Goal: Check status

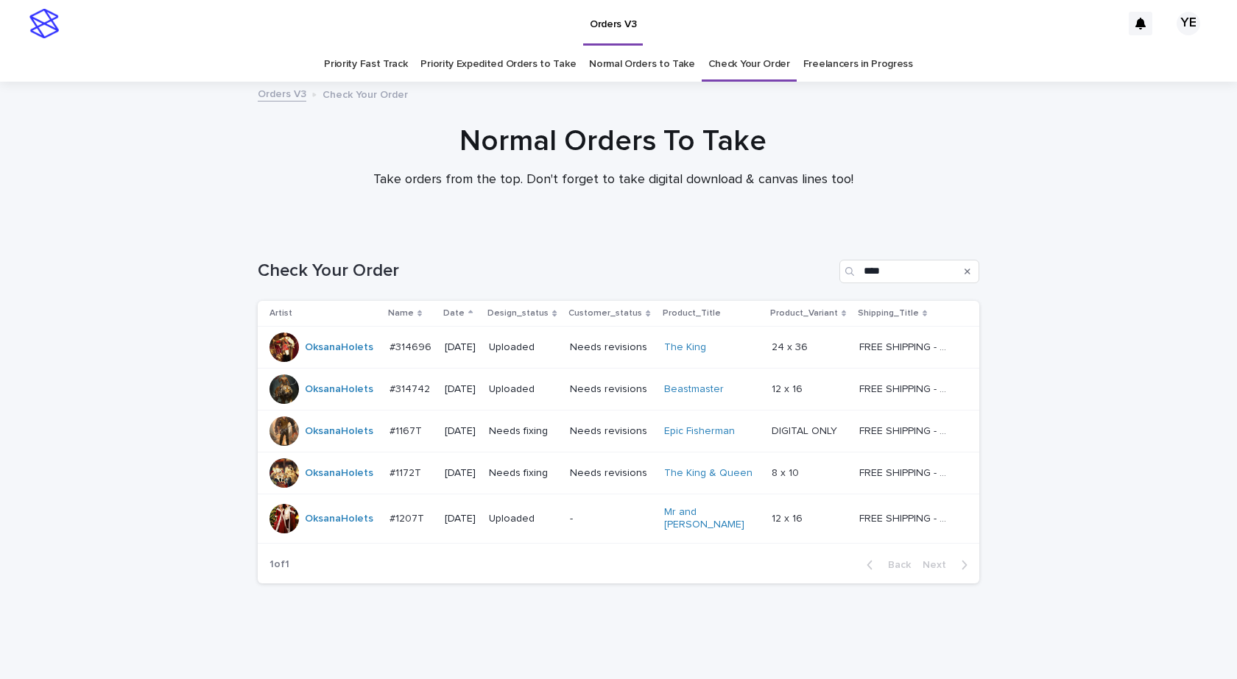
click at [316, 484] on div "OksanaHolets" at bounding box center [339, 474] width 68 height 24
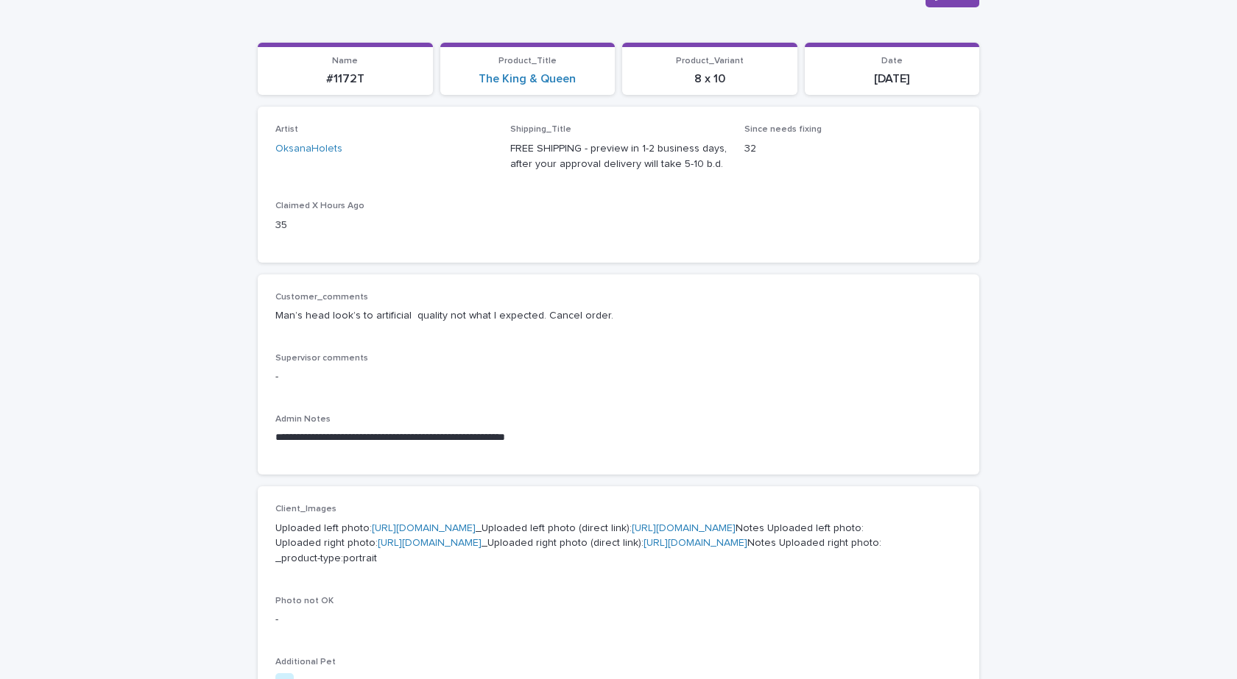
scroll to position [147, 0]
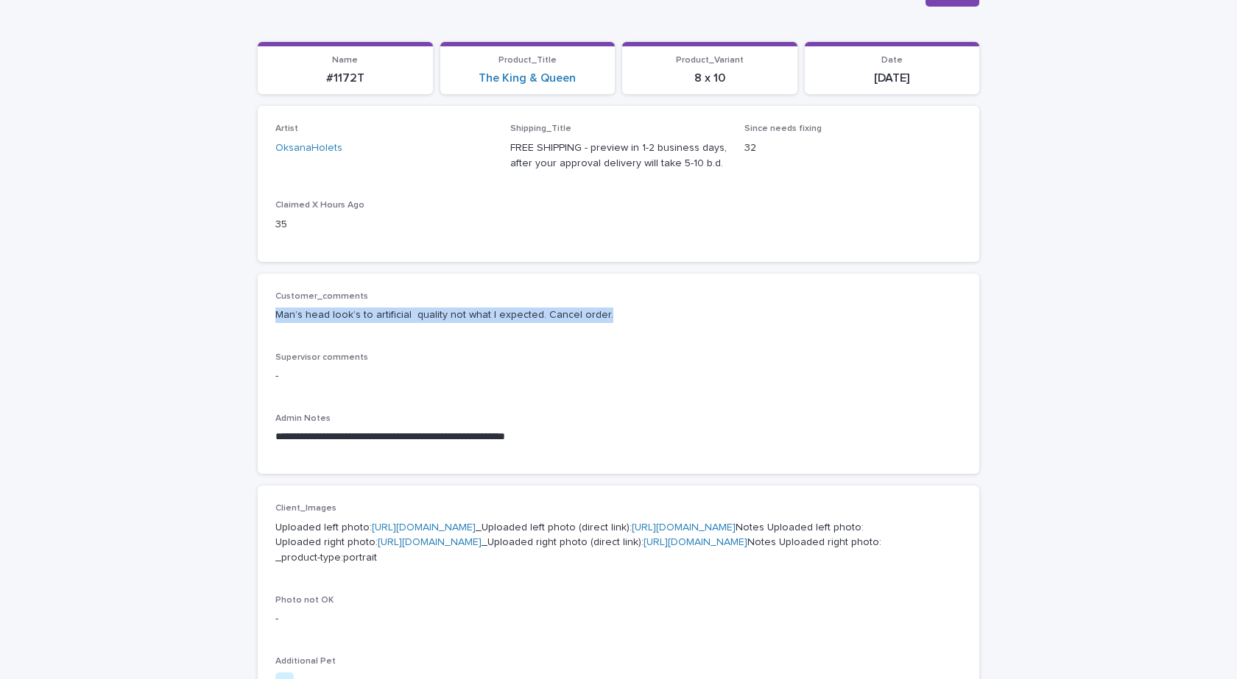
drag, startPoint x: 523, startPoint y: 314, endPoint x: 266, endPoint y: 316, distance: 257.6
click at [266, 316] on div "**********" at bounding box center [618, 374] width 721 height 201
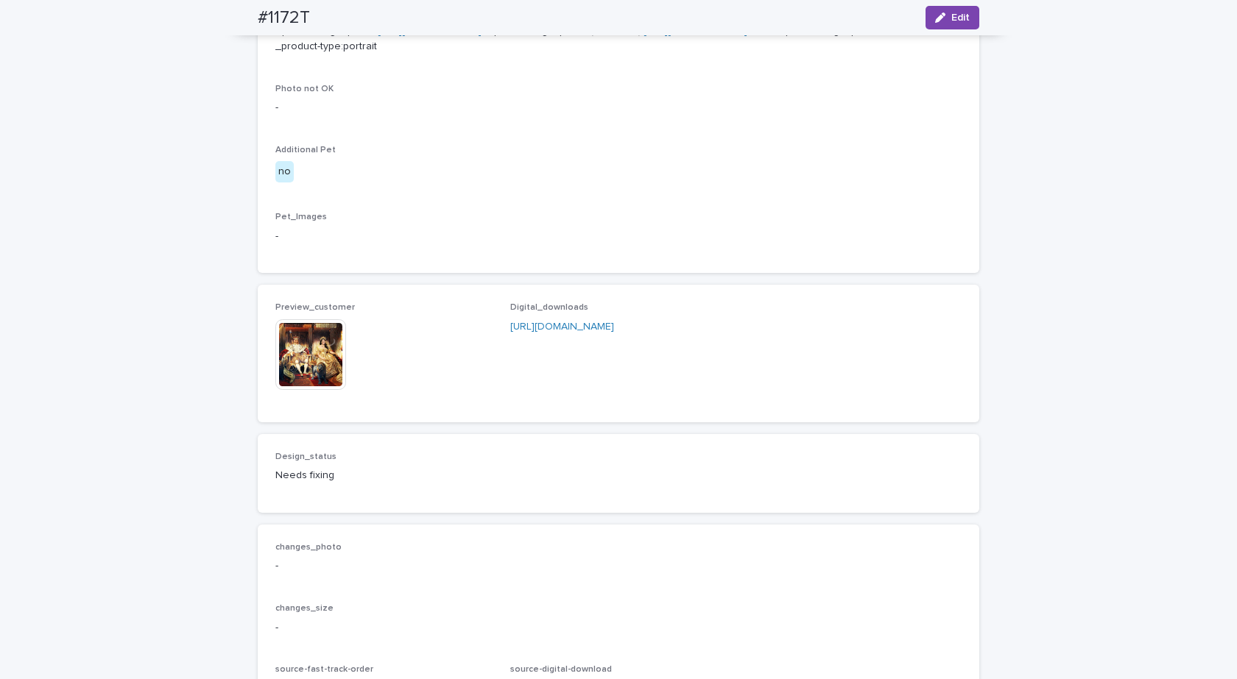
scroll to position [810, 0]
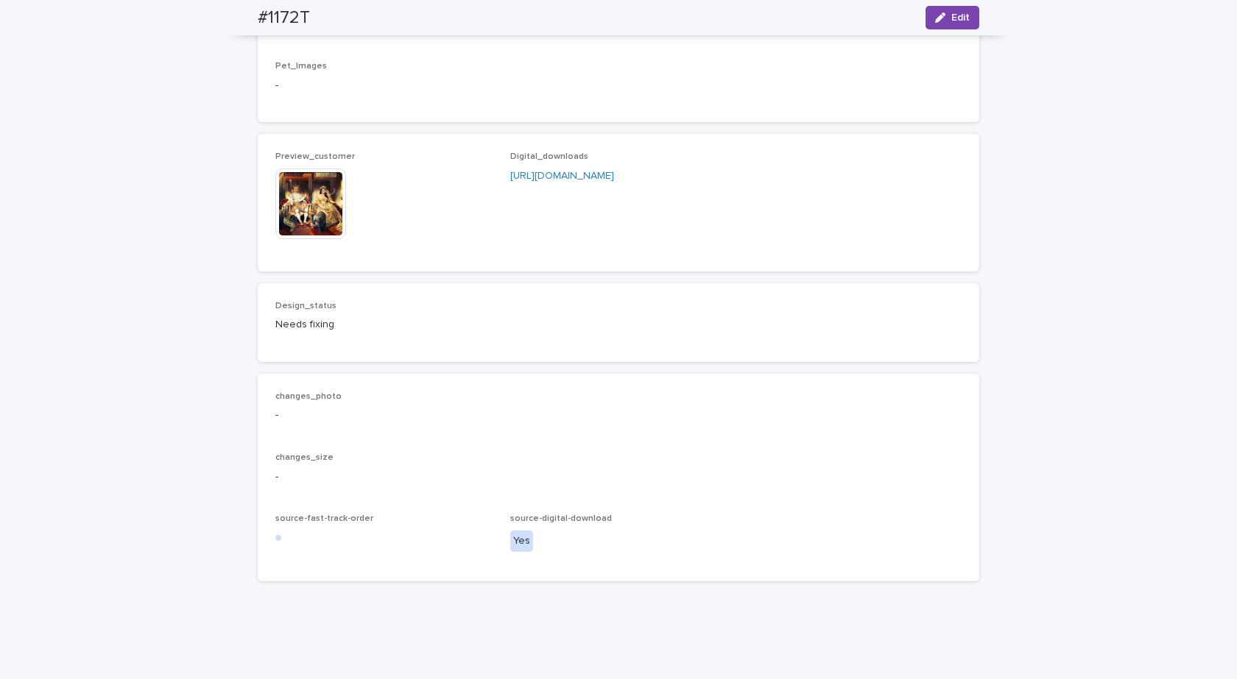
click at [283, 239] on img at bounding box center [310, 204] width 71 height 71
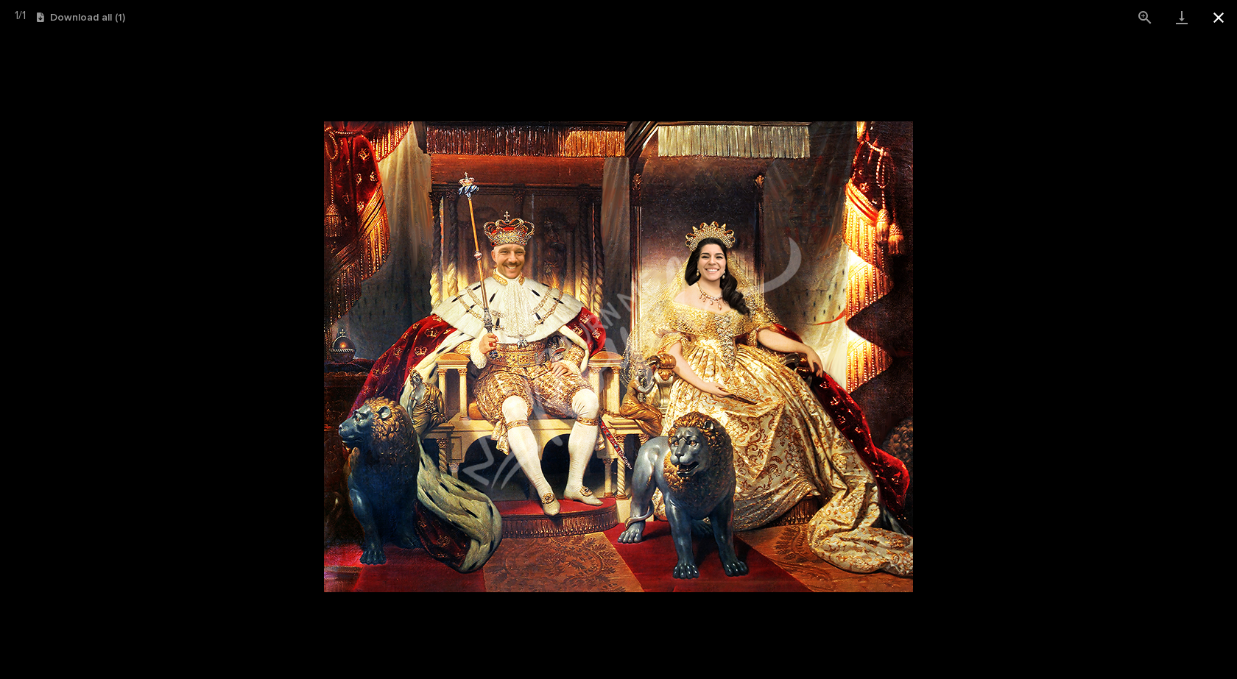
click at [1213, 14] on button "Close gallery" at bounding box center [1218, 17] width 37 height 35
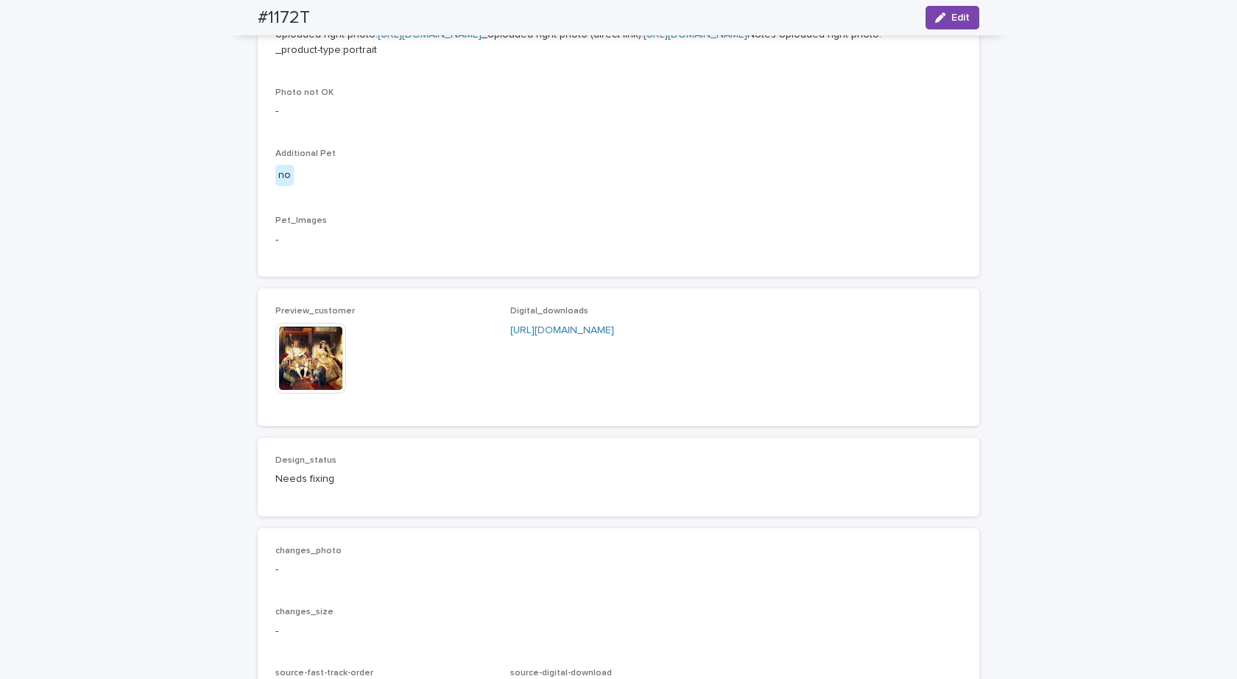
scroll to position [442, 0]
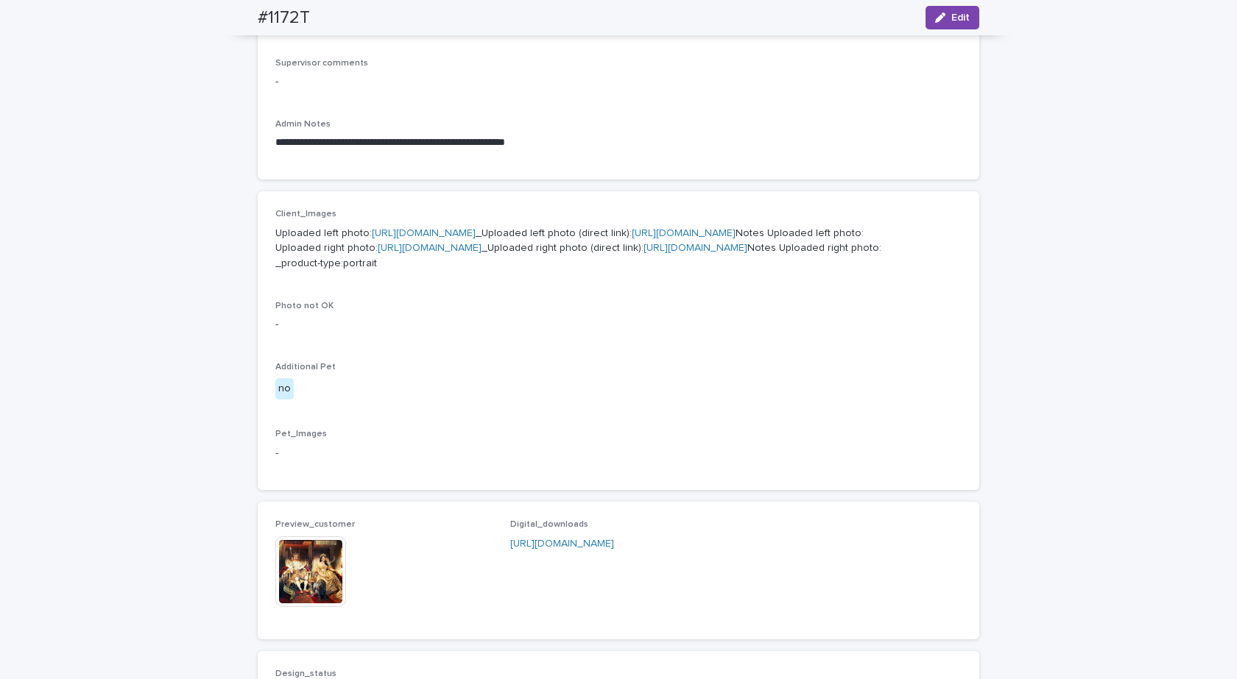
click at [402, 231] on link "https://cdn.shopify.com-uploadkit.app/s/files/1/0033/4807/0511/files/download.h…" at bounding box center [424, 233] width 104 height 10
click at [405, 253] on link "https://cdn.shopify.com-uploadkit.app/s/files/1/0033/4807/0511/files/download.h…" at bounding box center [430, 248] width 104 height 10
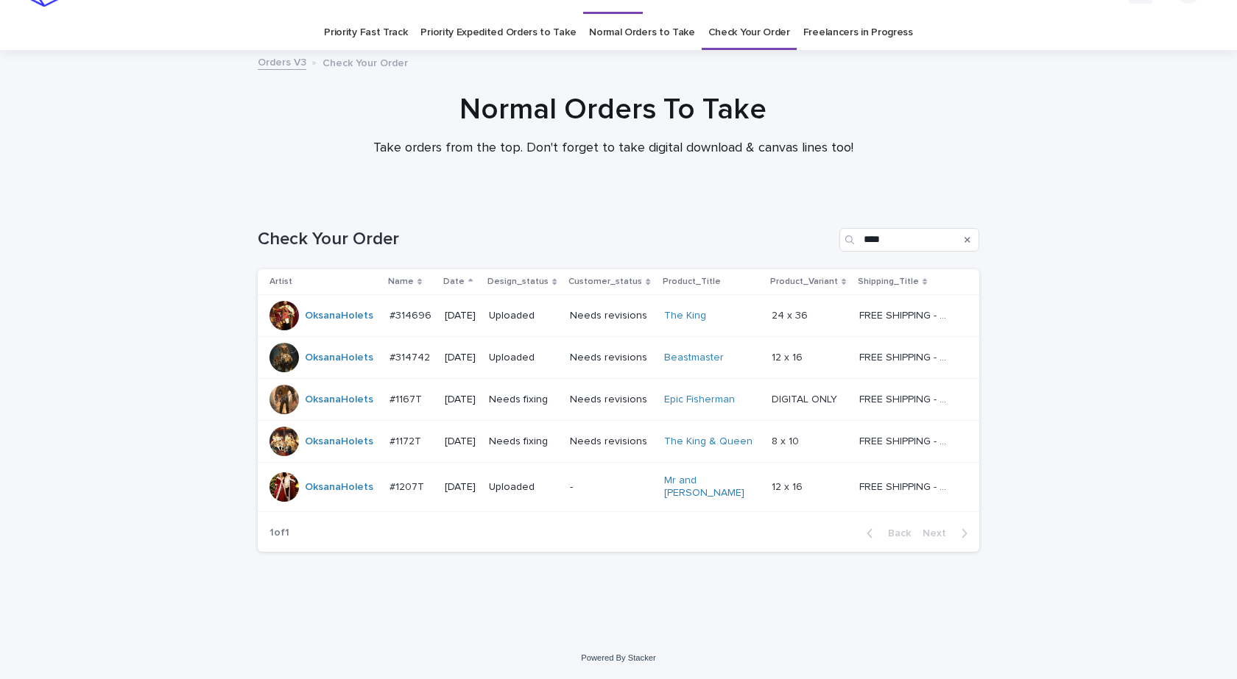
scroll to position [24, 0]
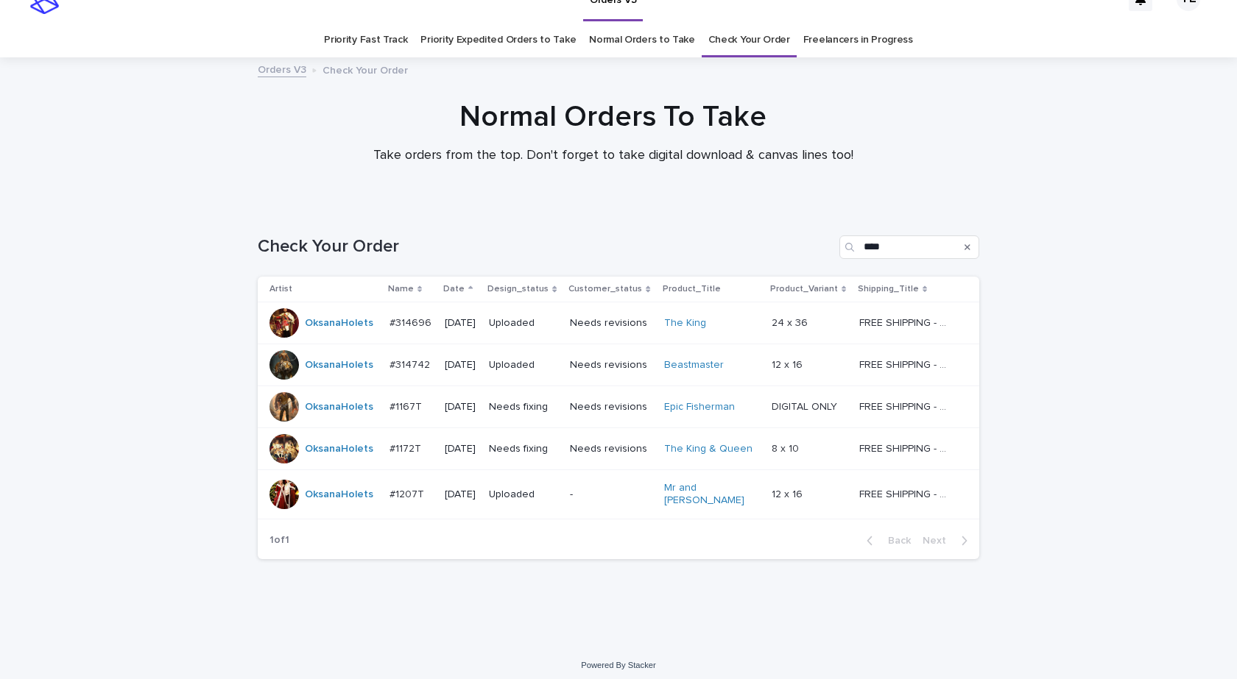
click at [314, 417] on div "OksanaHolets" at bounding box center [339, 407] width 68 height 24
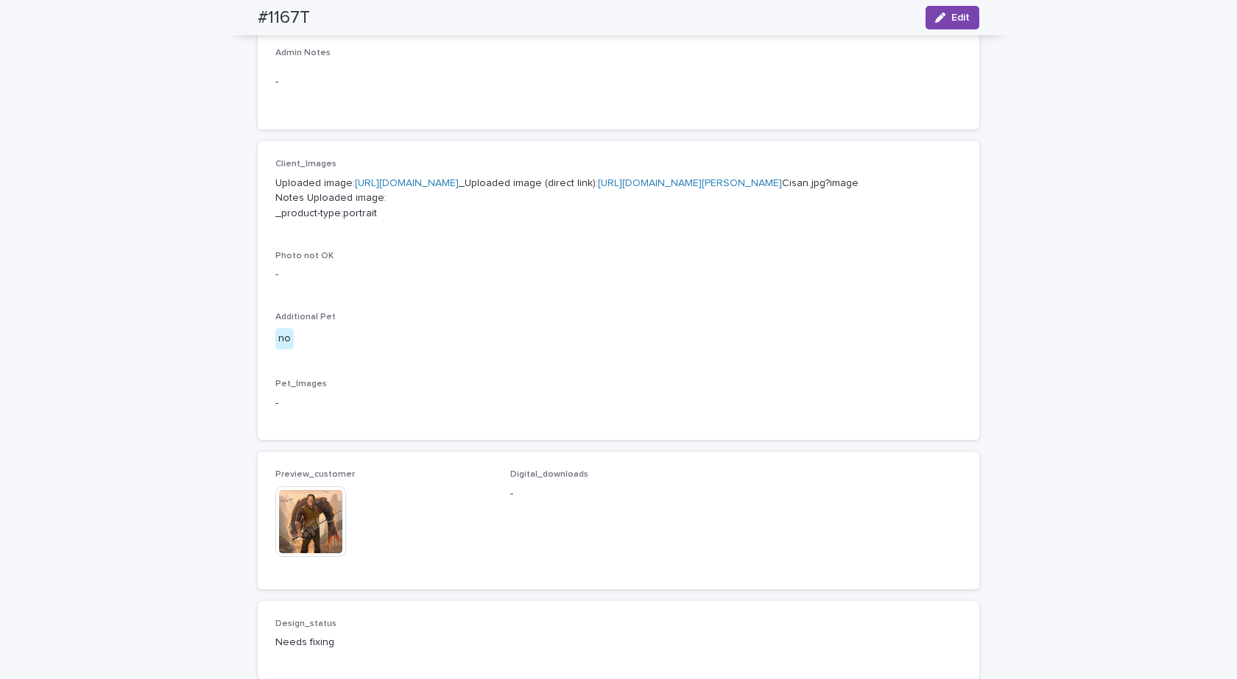
scroll to position [736, 0]
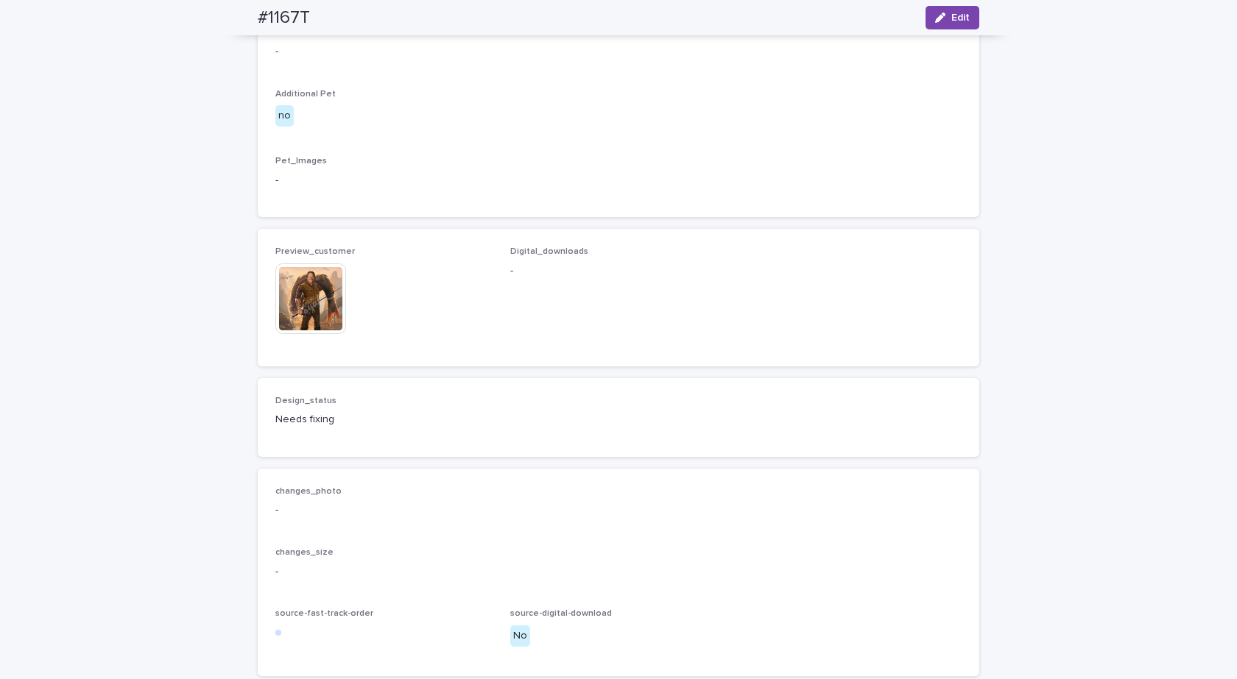
click at [324, 334] on img at bounding box center [310, 299] width 71 height 71
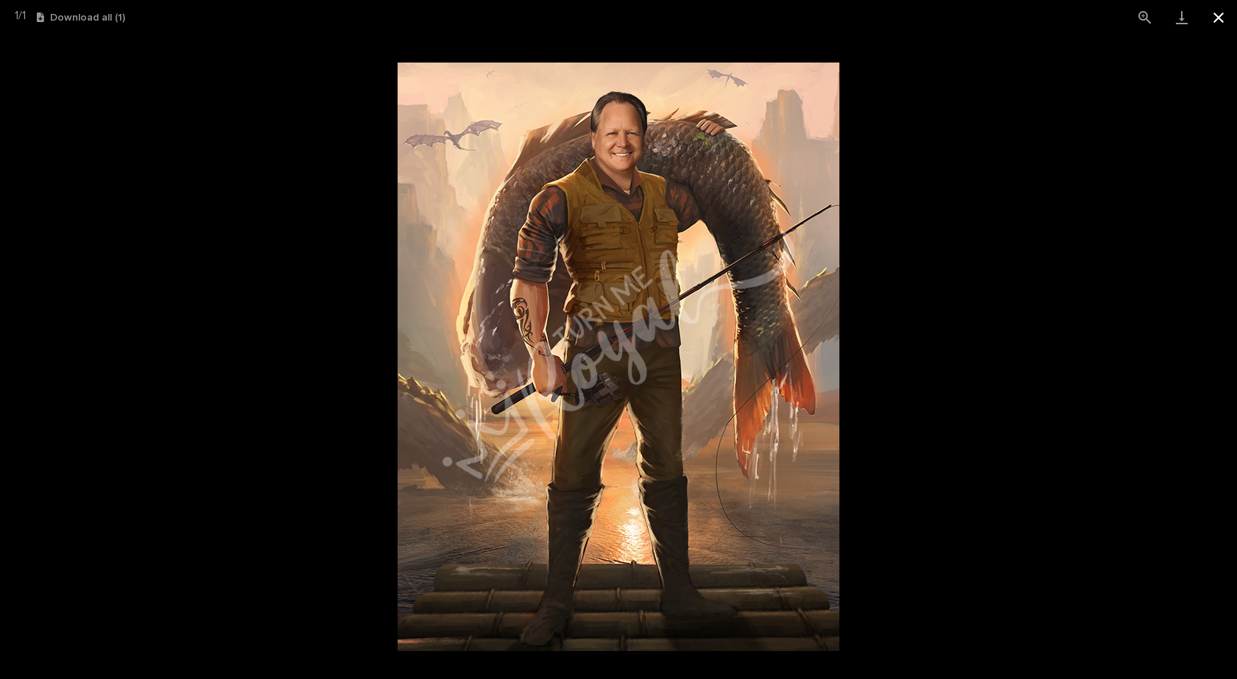
click at [1218, 20] on button "Close gallery" at bounding box center [1218, 17] width 37 height 35
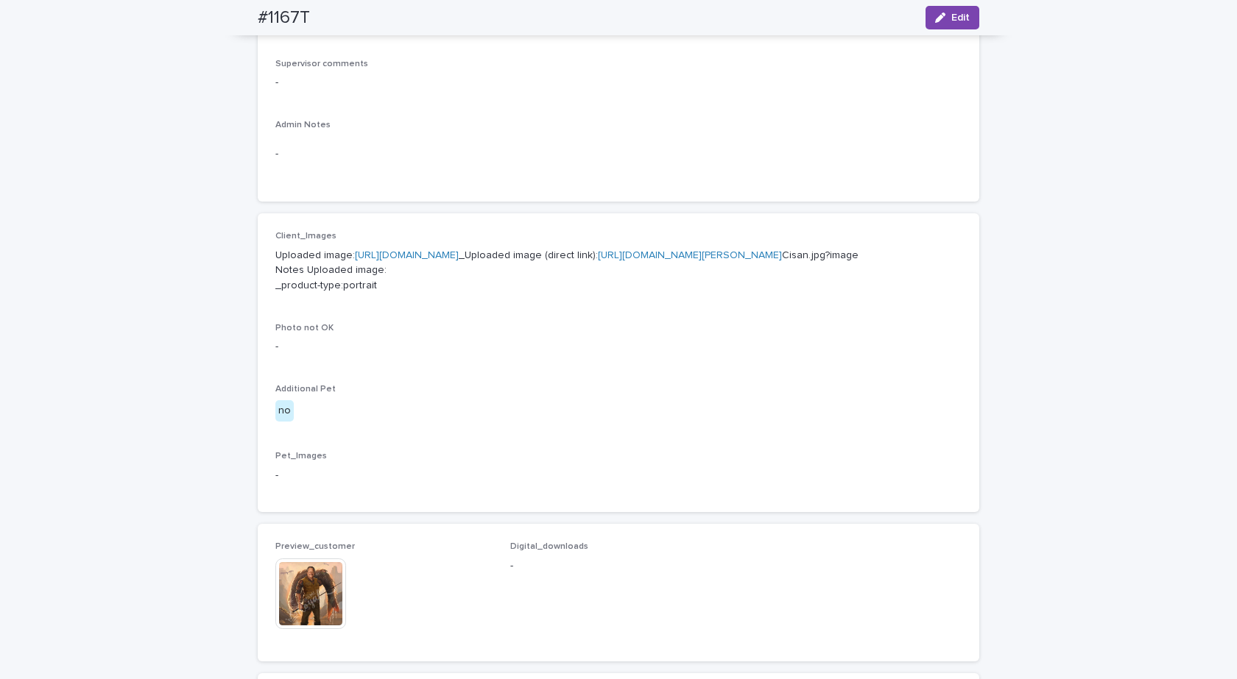
scroll to position [294, 0]
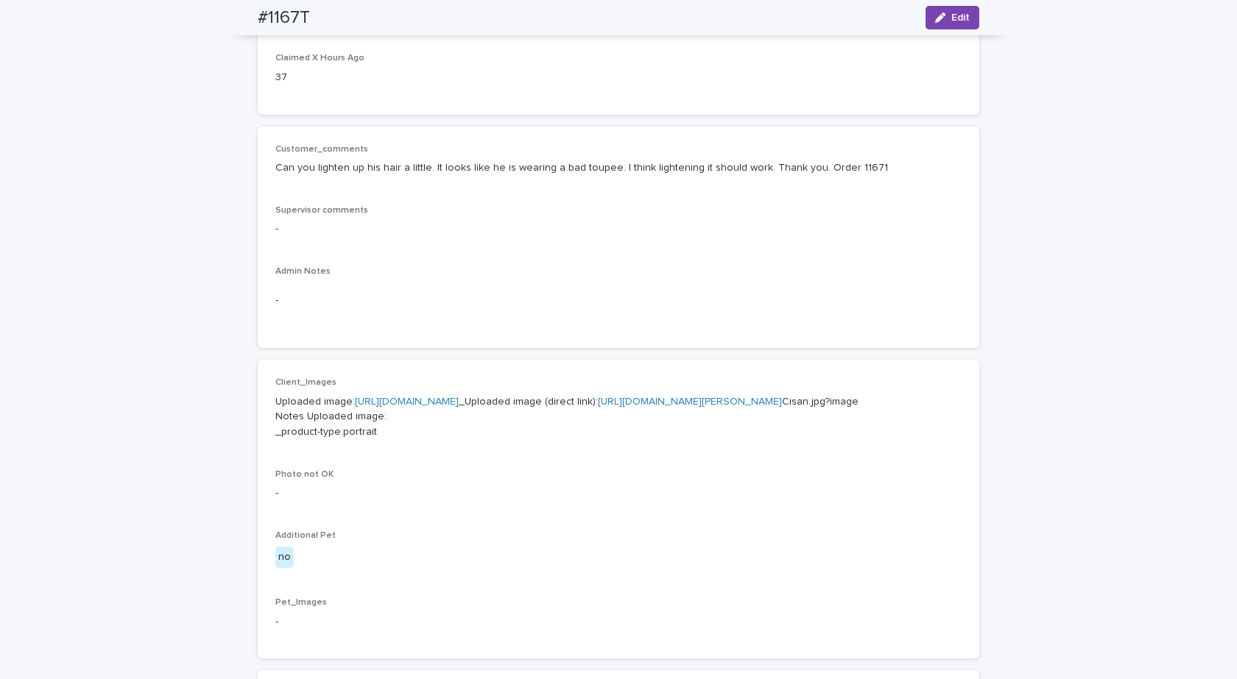
click at [397, 404] on link "https://cdn.shopify.com-uploadkit.app/s/files/1/0033/4807/0511/files/download.h…" at bounding box center [407, 402] width 104 height 10
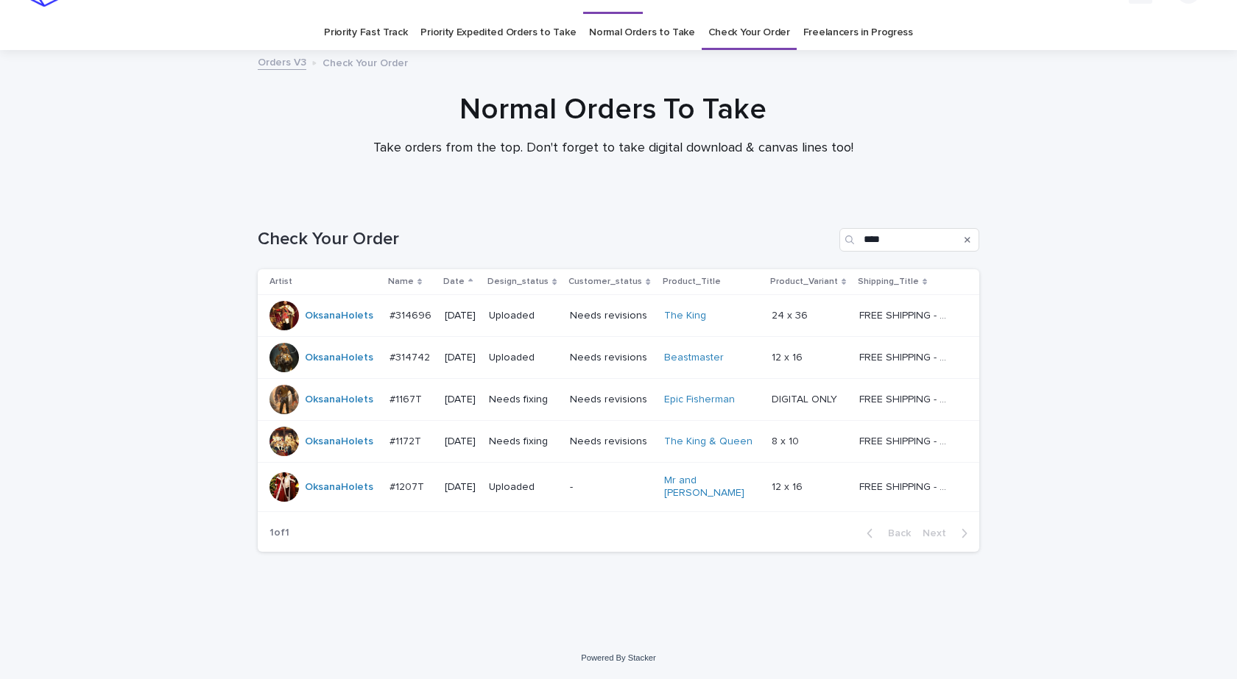
scroll to position [24, 0]
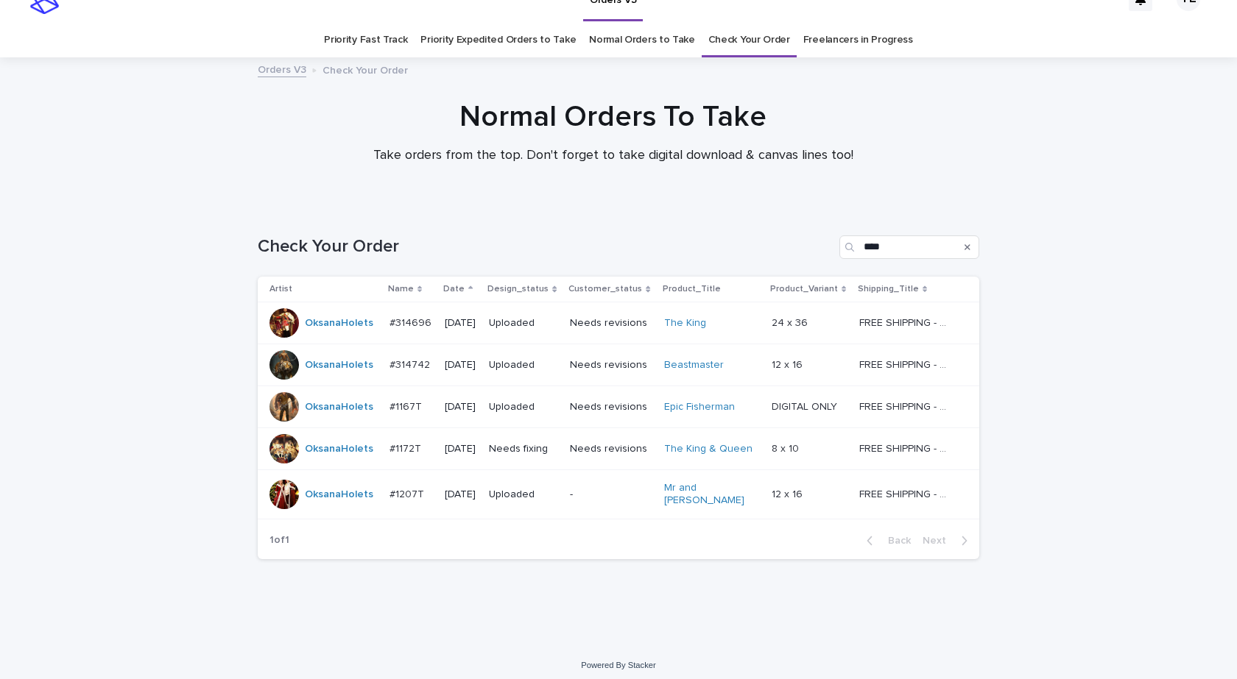
click at [331, 418] on div "OksanaHolets" at bounding box center [339, 407] width 68 height 24
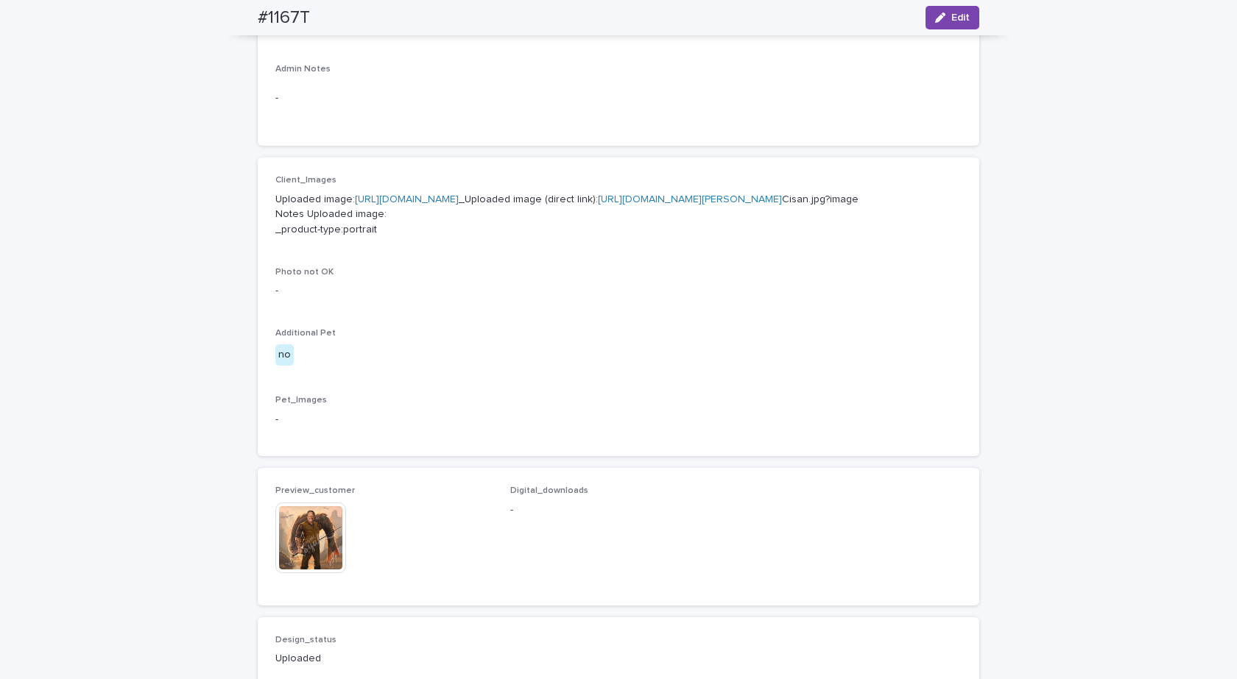
scroll to position [636, 0]
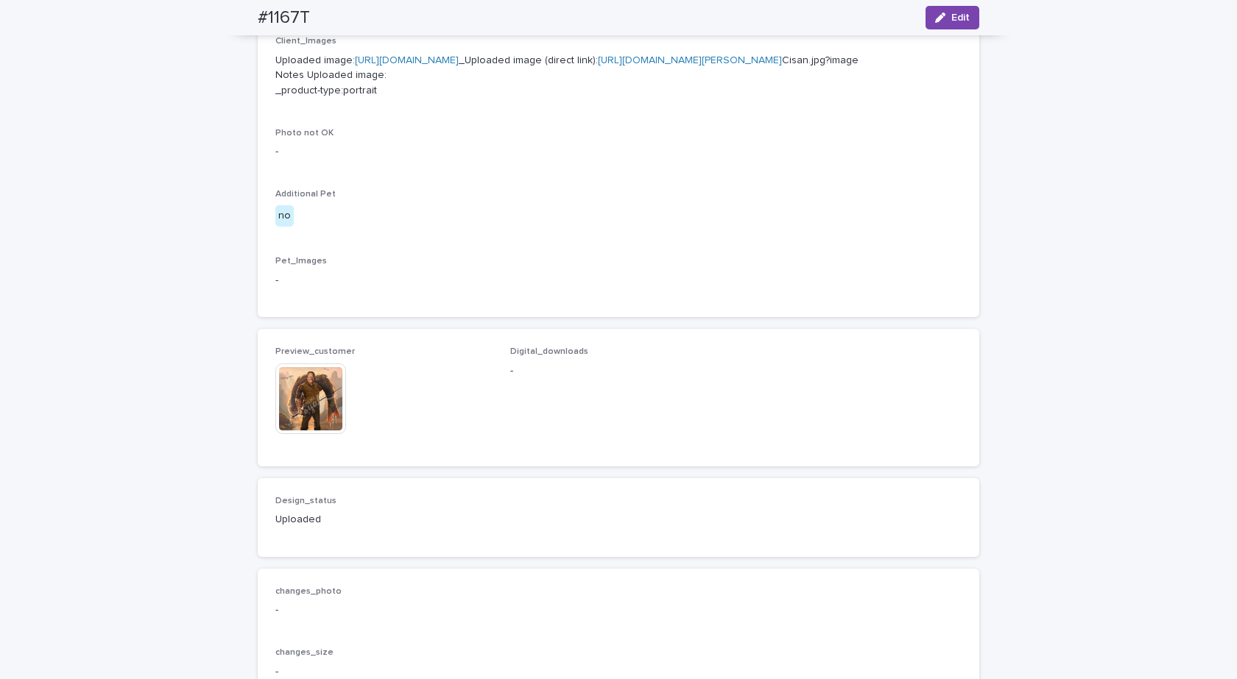
click at [301, 434] on img at bounding box center [310, 399] width 71 height 71
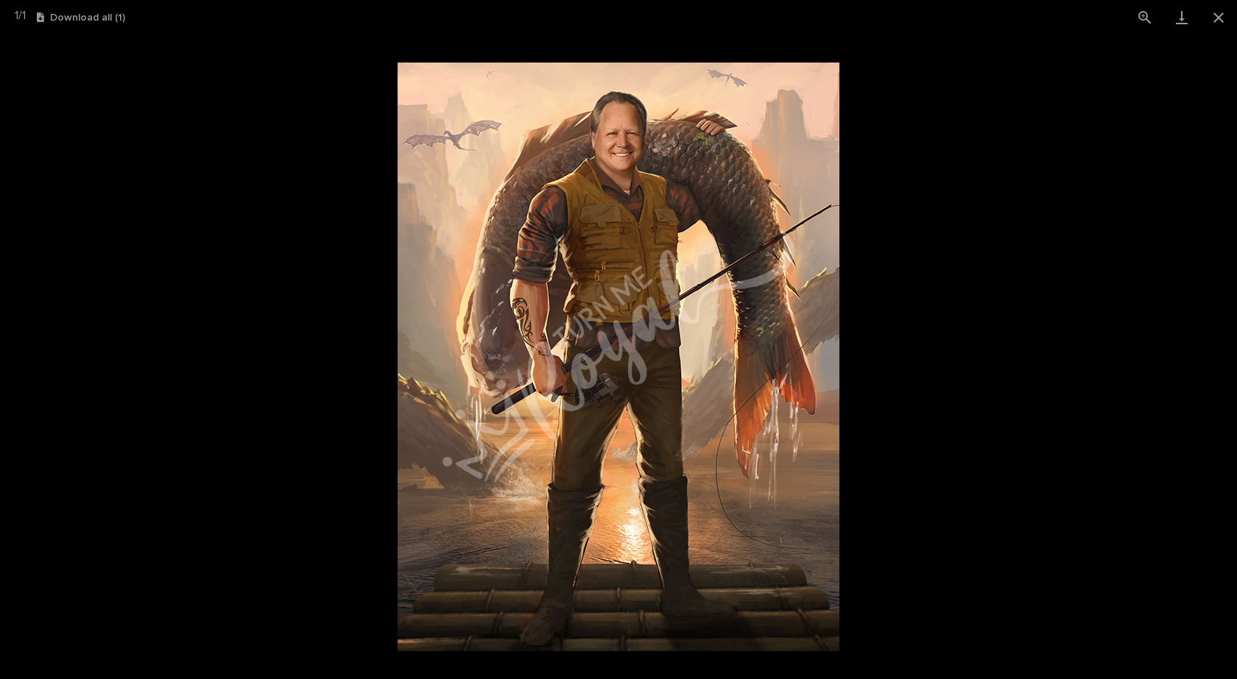
drag, startPoint x: 1223, startPoint y: 15, endPoint x: 1143, endPoint y: 38, distance: 83.6
click at [1223, 15] on button "Close gallery" at bounding box center [1218, 17] width 37 height 35
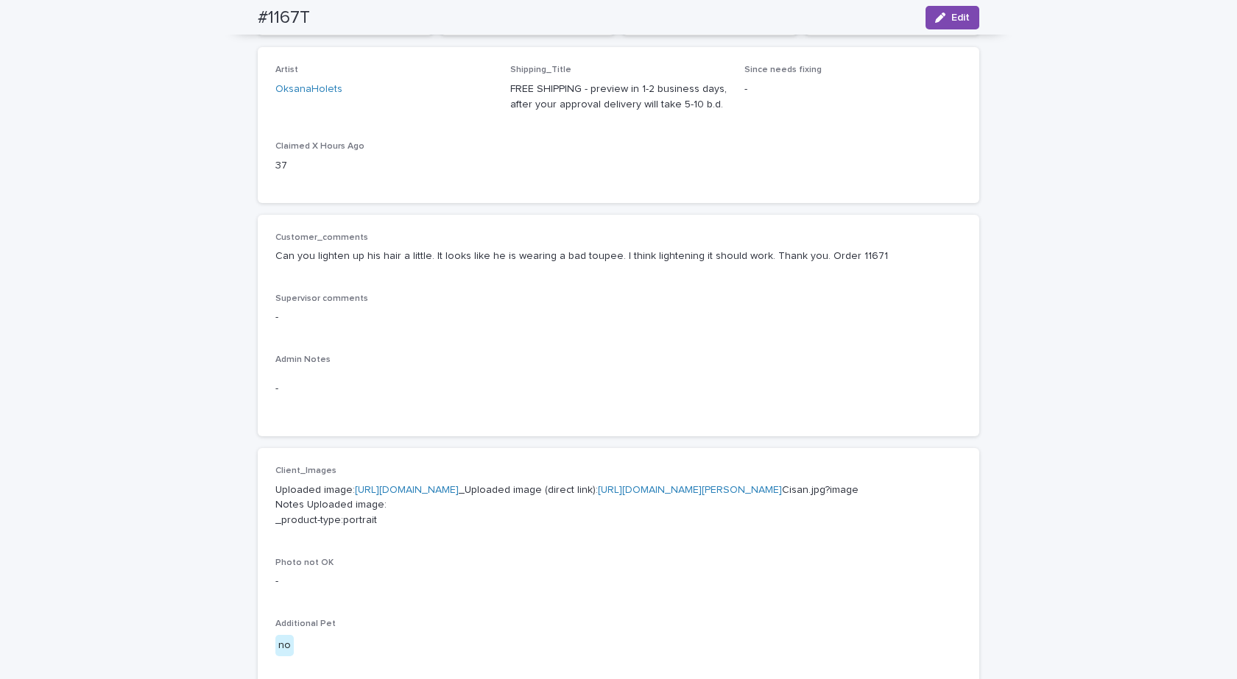
scroll to position [0, 0]
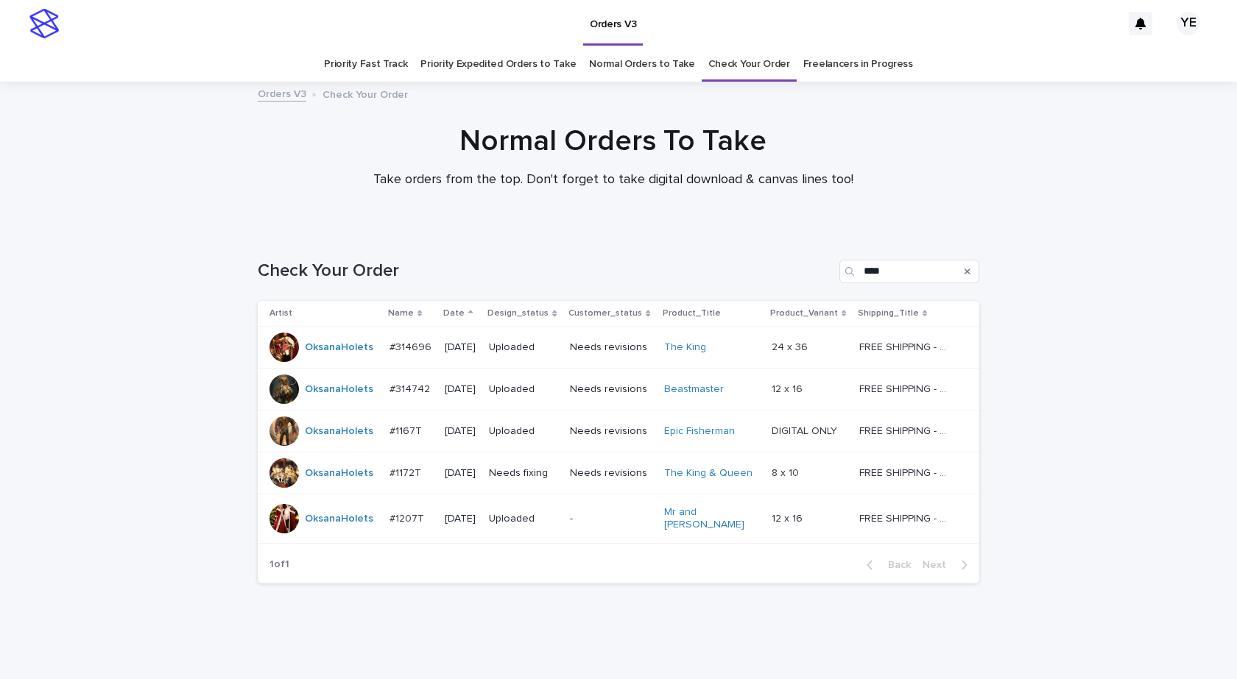
scroll to position [24, 0]
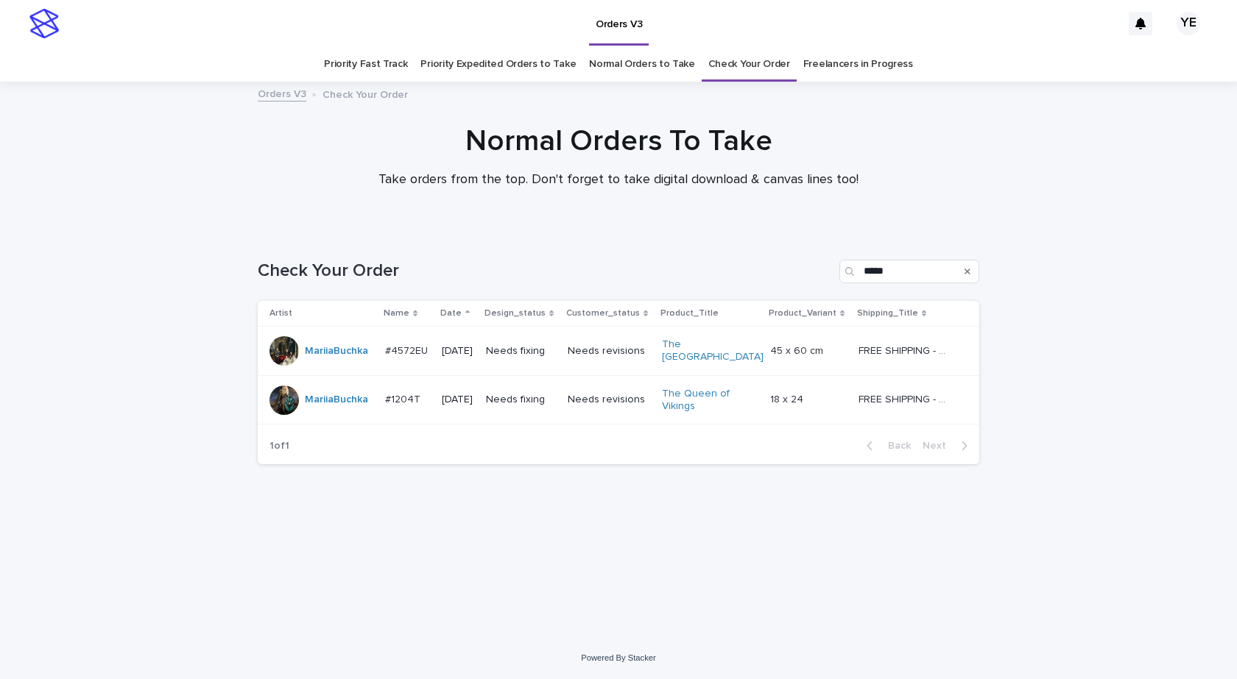
click at [318, 362] on div "MariiaBuchka" at bounding box center [321, 350] width 104 height 29
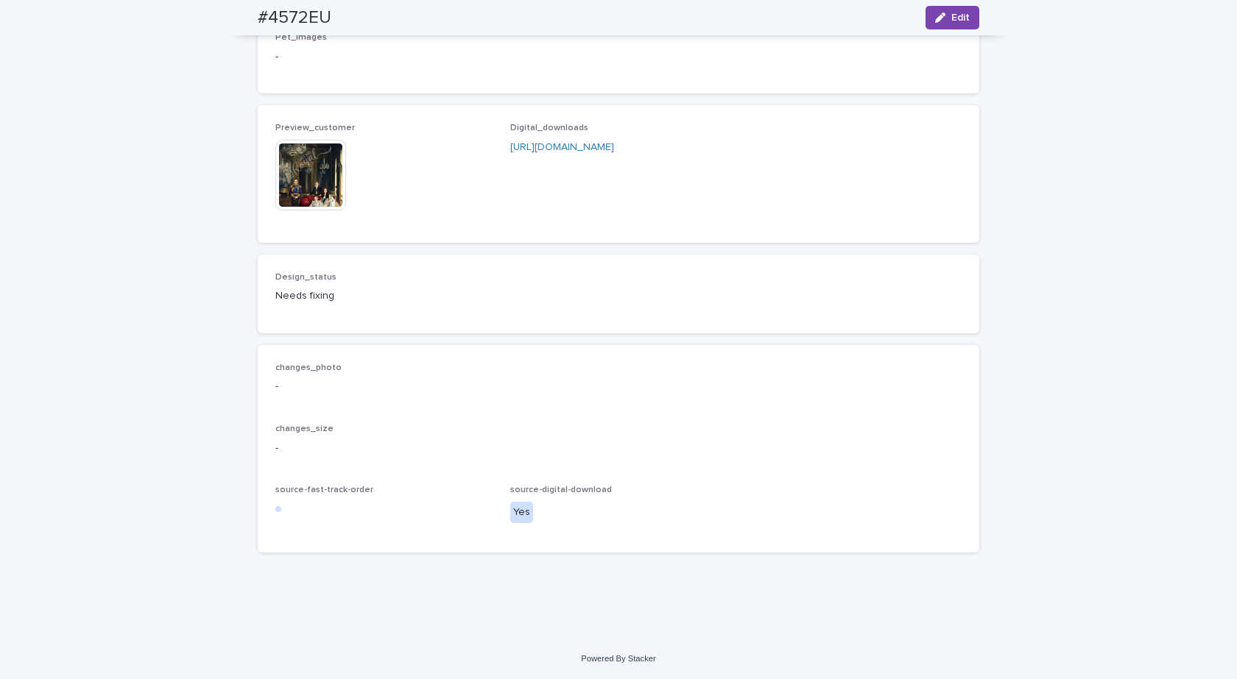
scroll to position [1273, 0]
click at [314, 183] on img at bounding box center [310, 175] width 71 height 71
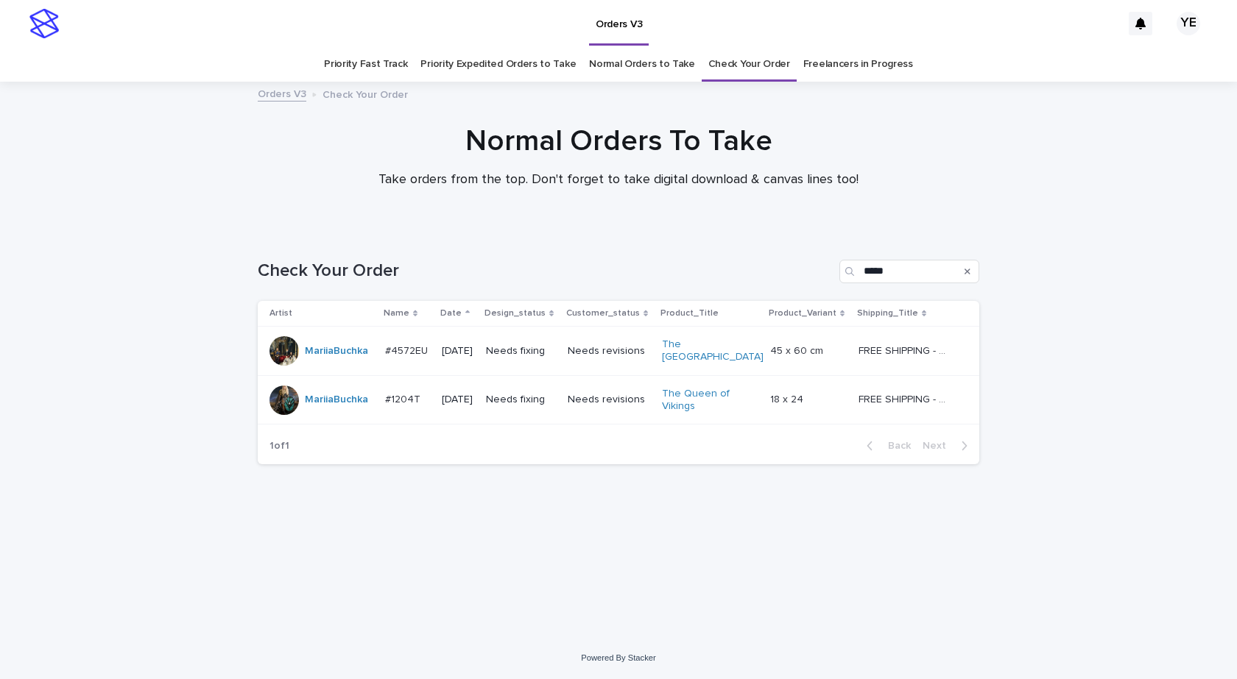
click at [319, 408] on td "MariiaBuchka" at bounding box center [318, 399] width 121 height 49
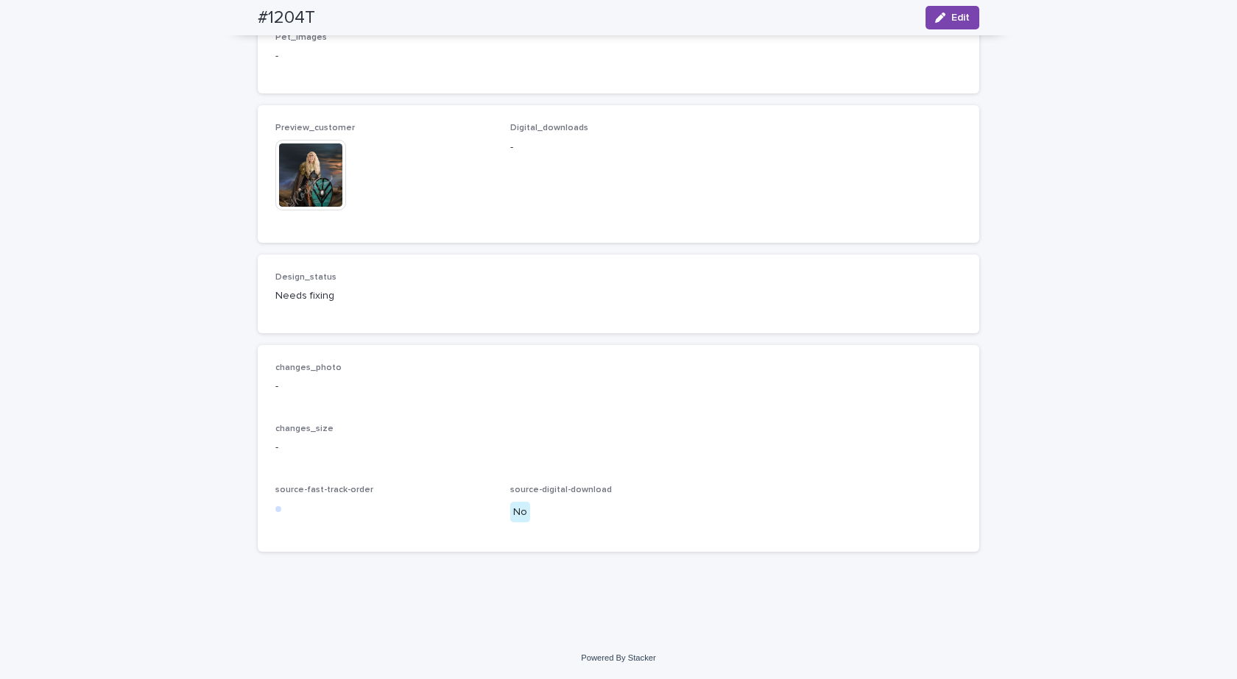
scroll to position [1030, 0]
click at [300, 183] on img at bounding box center [310, 175] width 71 height 71
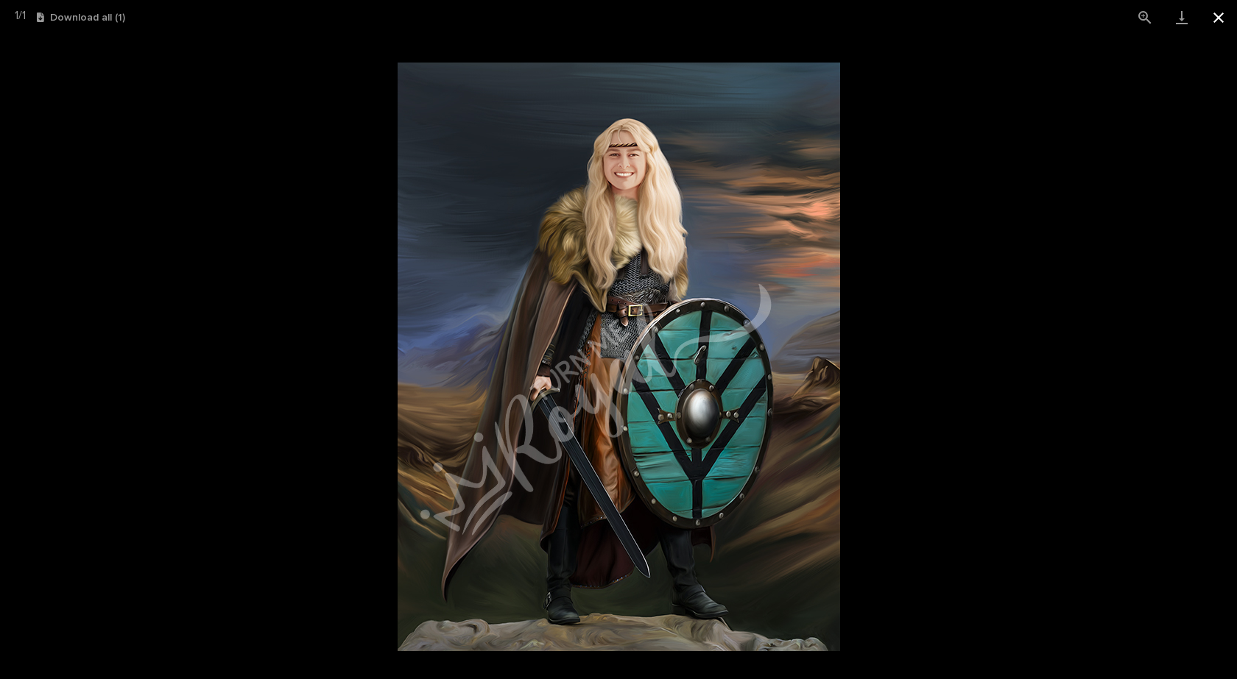
click at [1223, 10] on button "Close gallery" at bounding box center [1218, 17] width 37 height 35
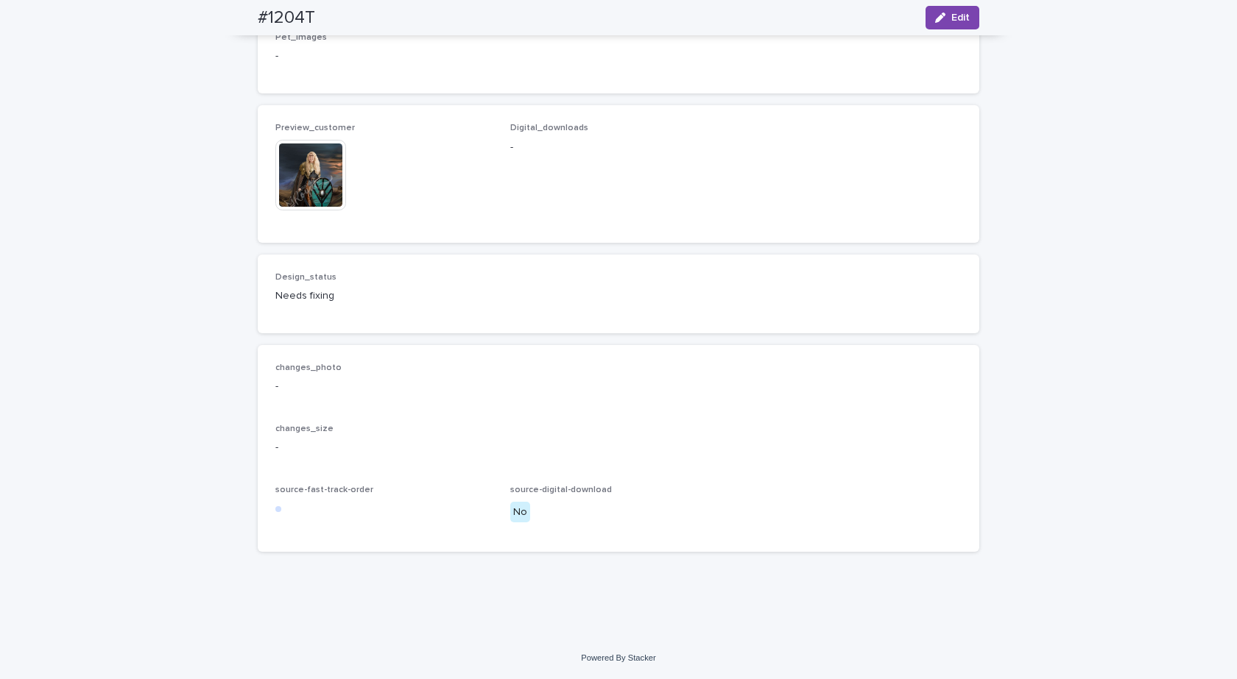
scroll to position [589, 0]
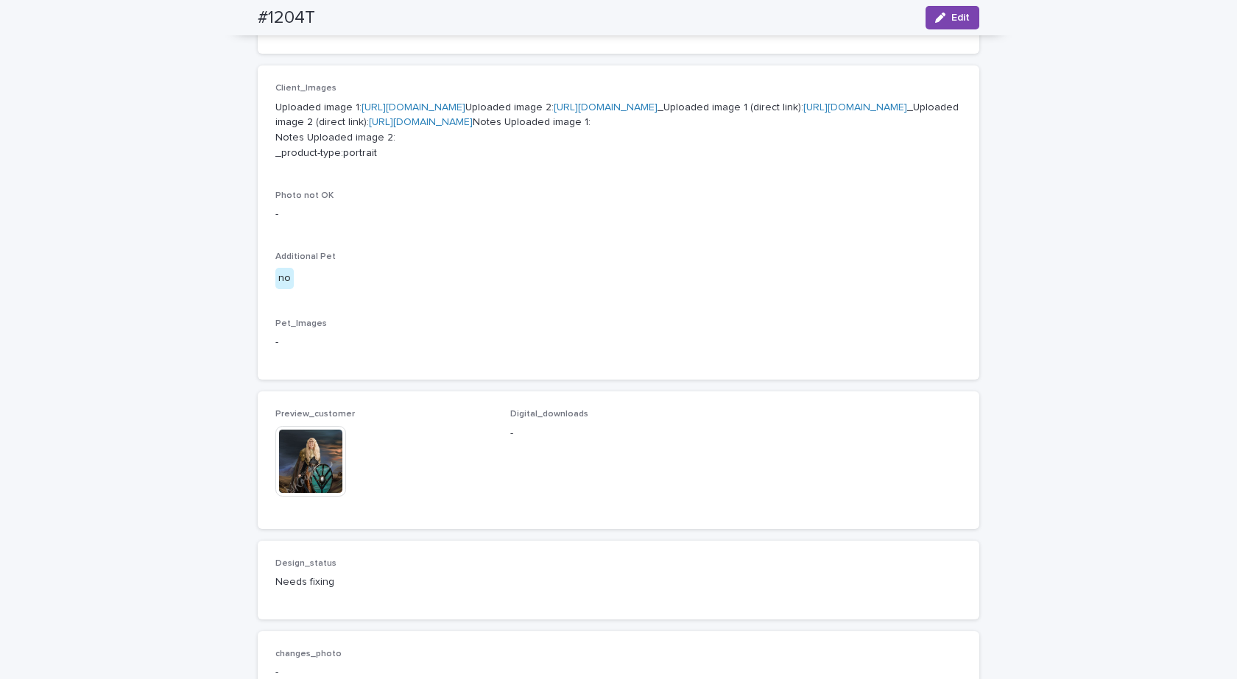
click at [417, 102] on link "[URL][DOMAIN_NAME]" at bounding box center [413, 107] width 104 height 10
click at [554, 113] on link "[URL][DOMAIN_NAME]" at bounding box center [606, 107] width 104 height 10
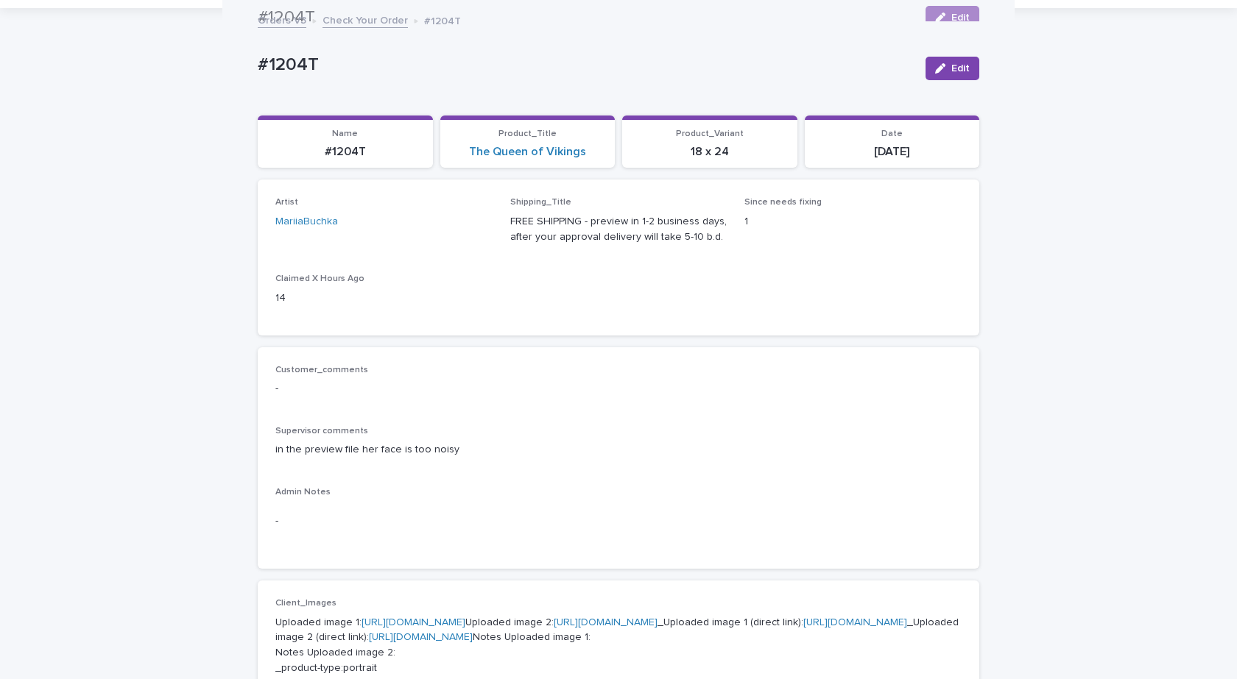
scroll to position [0, 0]
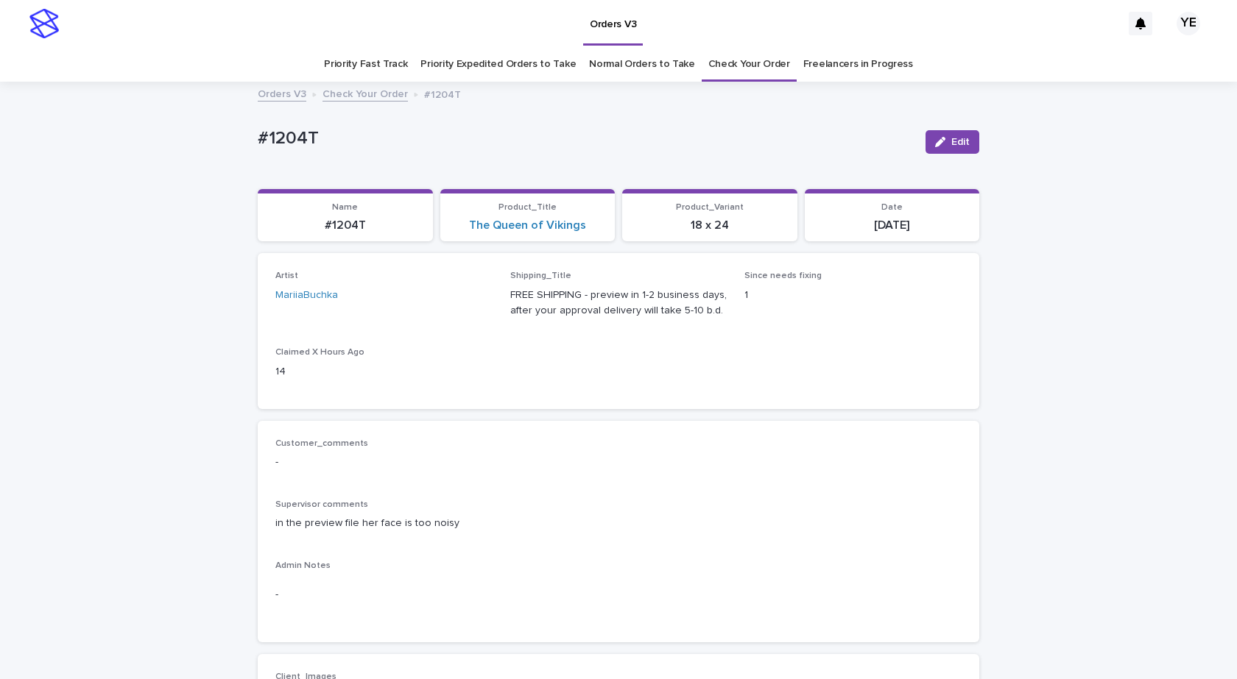
click at [352, 91] on link "Check Your Order" at bounding box center [364, 93] width 85 height 17
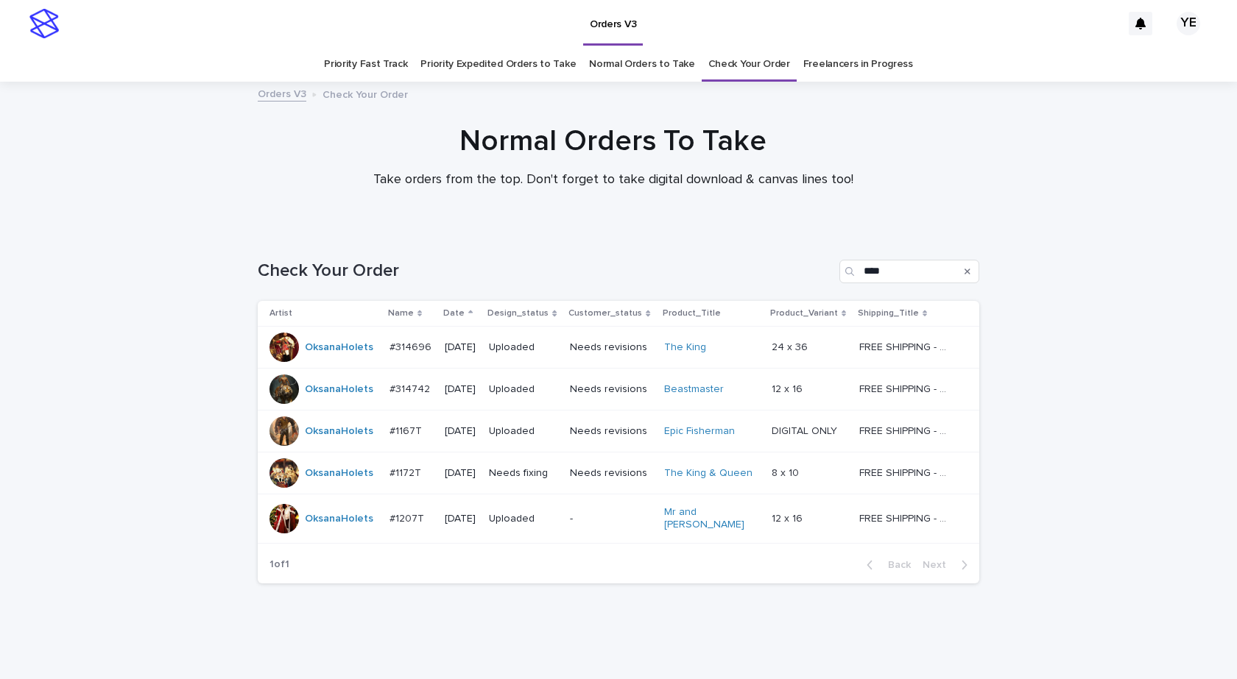
click at [287, 424] on div at bounding box center [283, 431] width 29 height 29
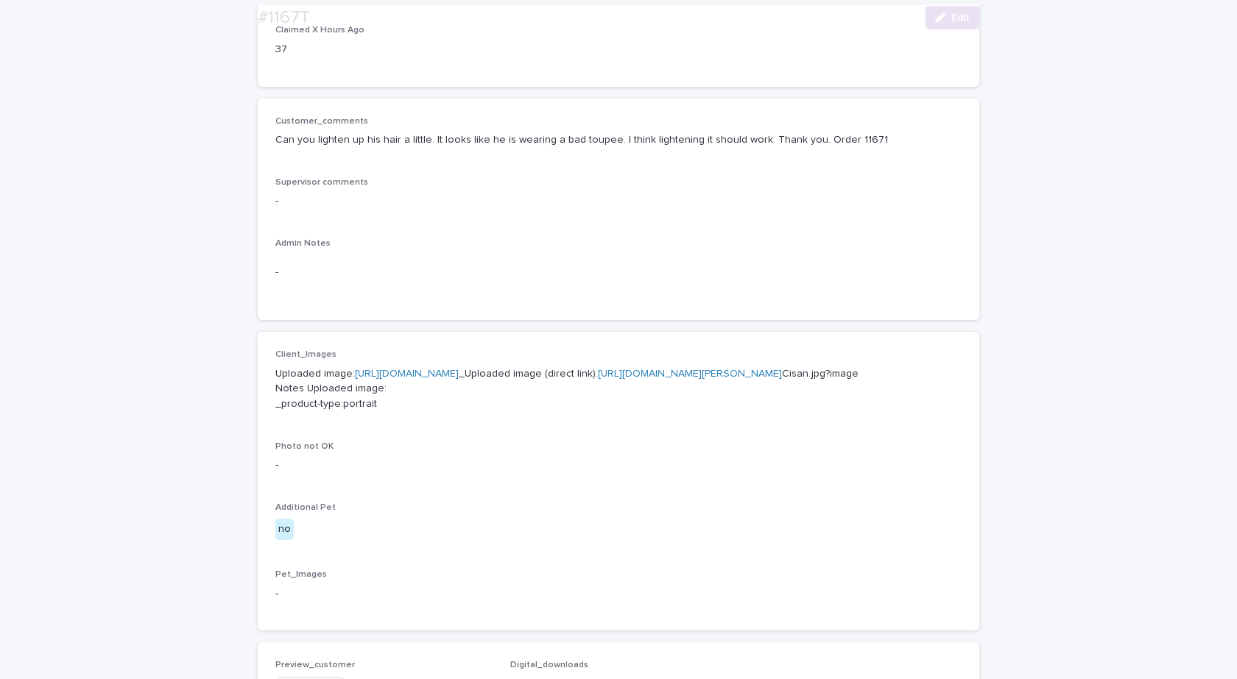
scroll to position [515, 0]
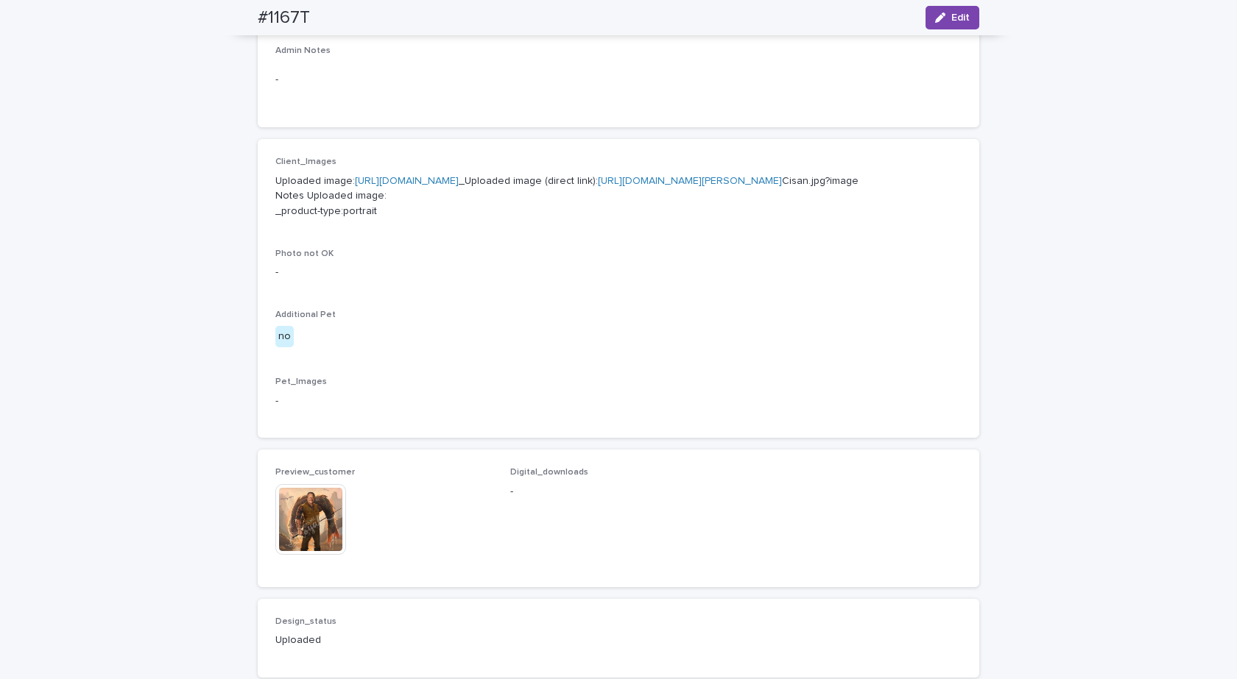
click at [300, 555] on img at bounding box center [310, 519] width 71 height 71
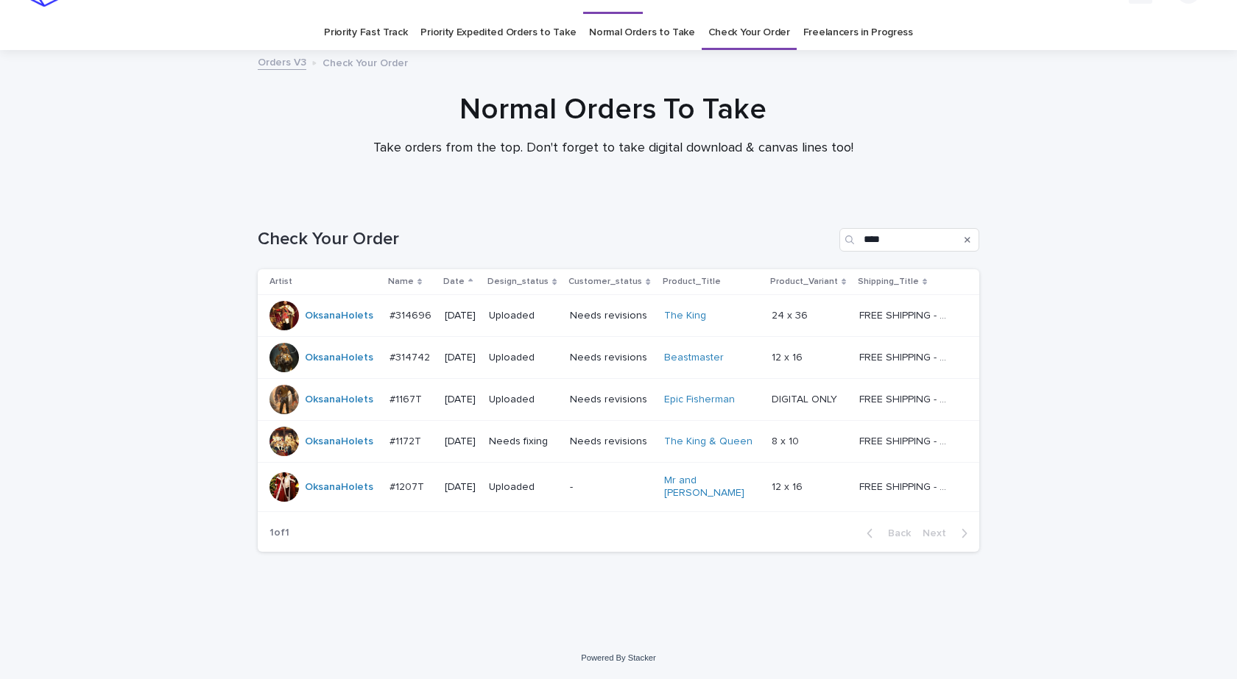
scroll to position [24, 0]
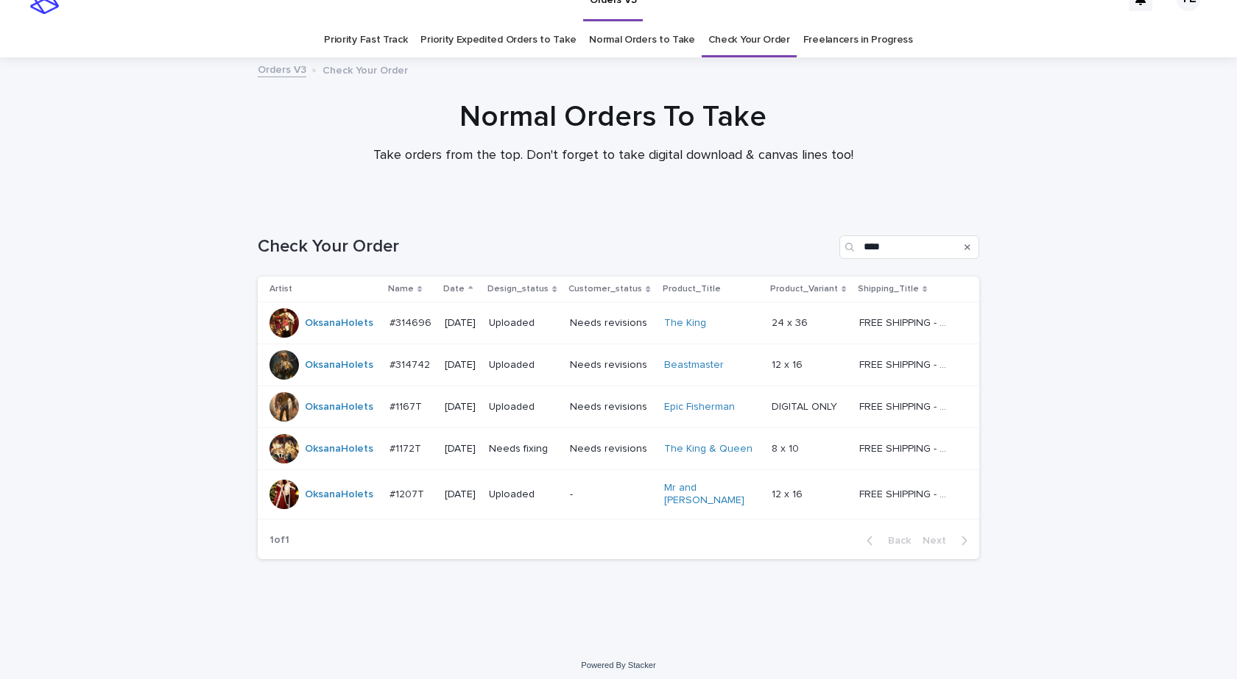
drag, startPoint x: 782, startPoint y: 0, endPoint x: 124, endPoint y: 344, distance: 742.4
click at [112, 351] on div "Loading... Saving… Loading... Saving… Check Your Order **** Artist Name Date De…" at bounding box center [618, 425] width 1237 height 439
click at [325, 338] on div "OksanaHolets" at bounding box center [323, 322] width 108 height 29
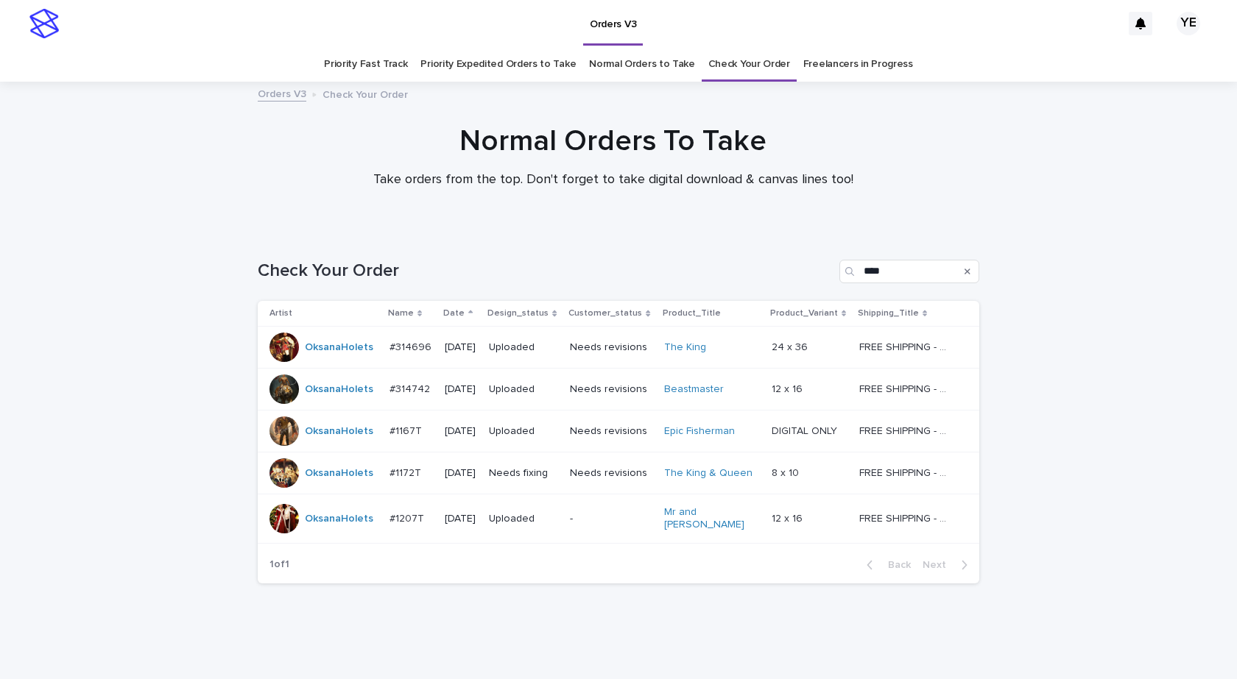
scroll to position [24, 0]
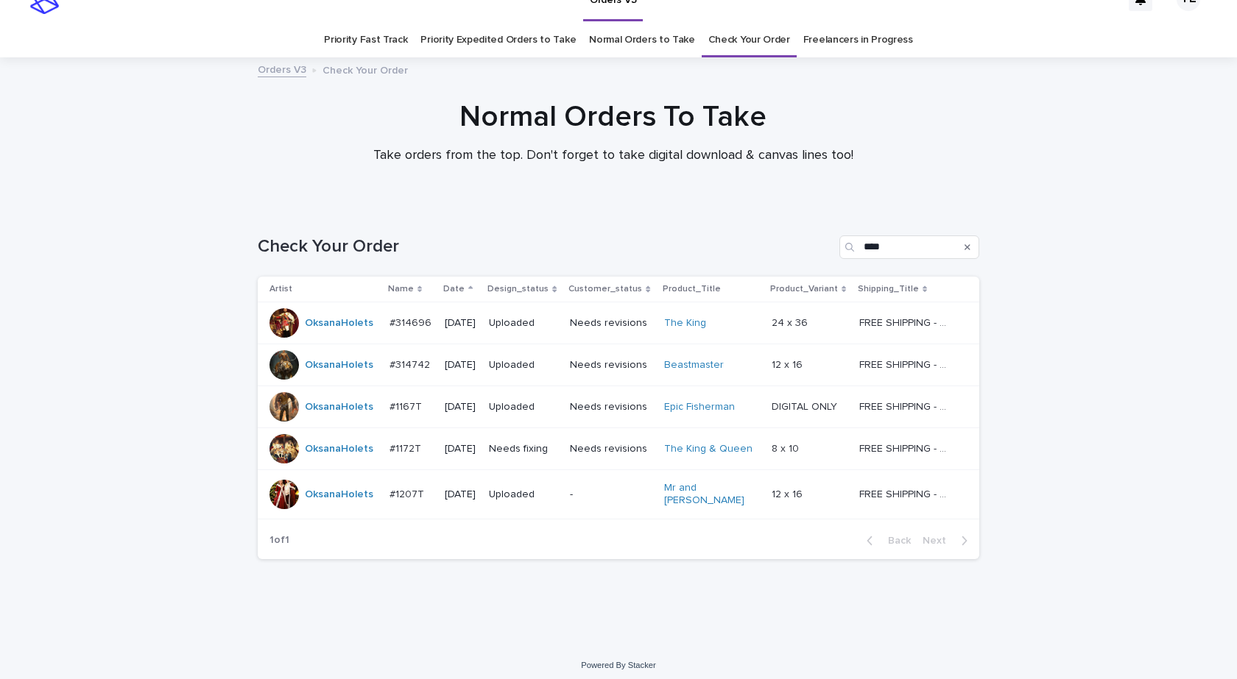
click at [336, 372] on div "OksanaHolets" at bounding box center [339, 365] width 68 height 24
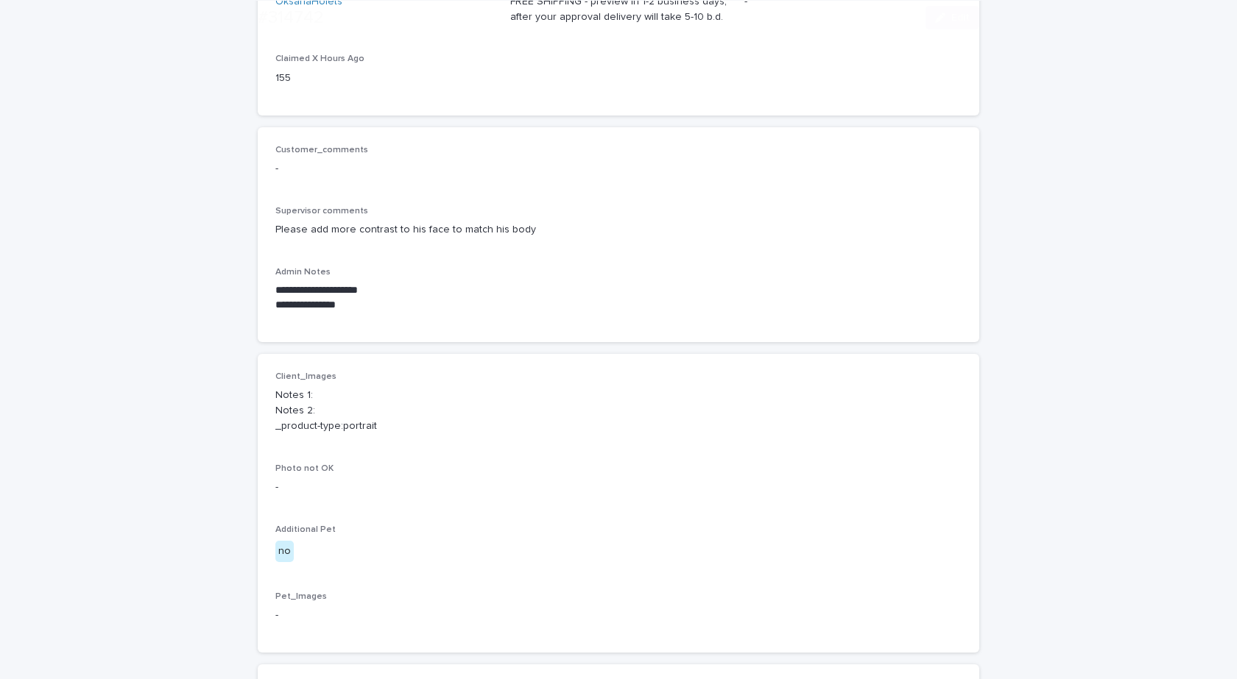
scroll to position [294, 0]
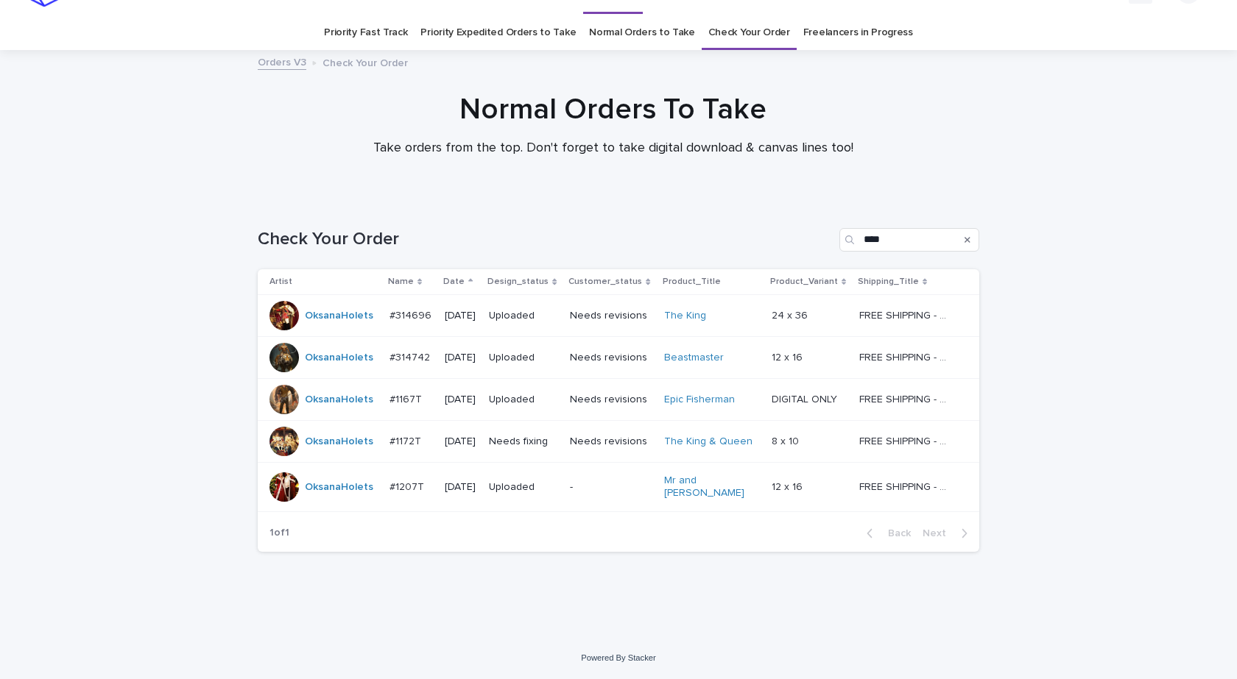
scroll to position [24, 0]
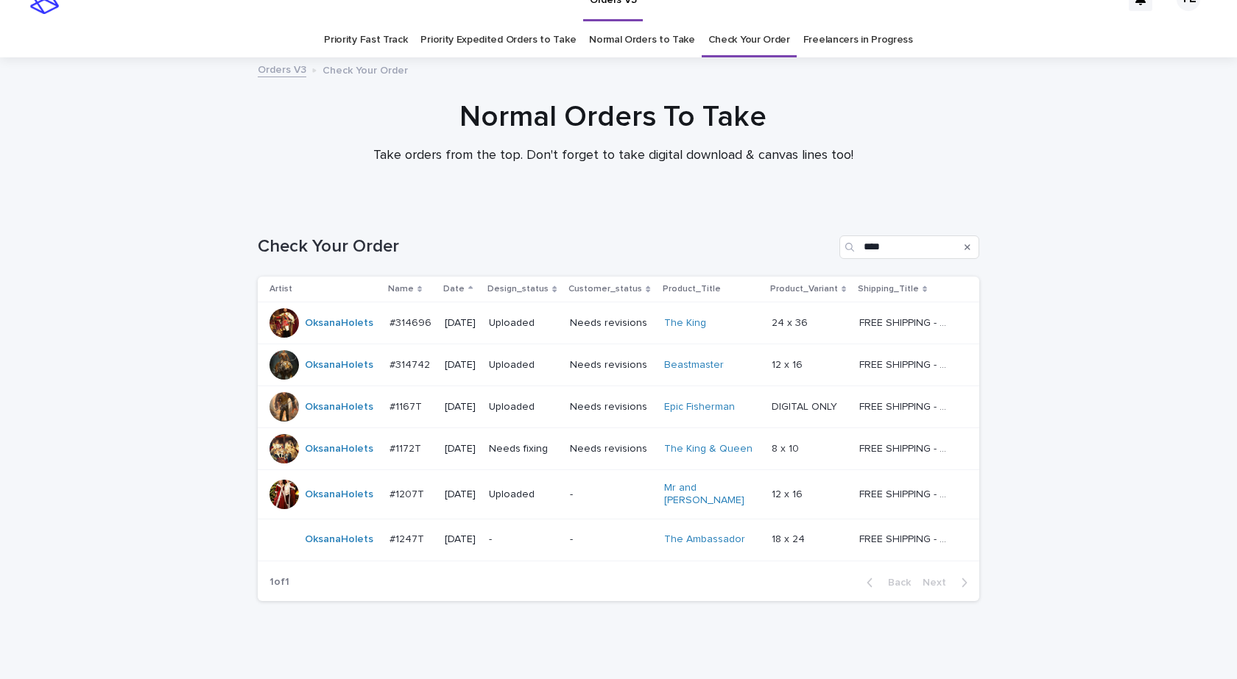
click at [381, 623] on div "Loading... Saving… Loading... Saving… Check Your Order **** Artist Name Date De…" at bounding box center [618, 428] width 736 height 444
click at [341, 545] on div "OksanaHolets" at bounding box center [323, 540] width 108 height 29
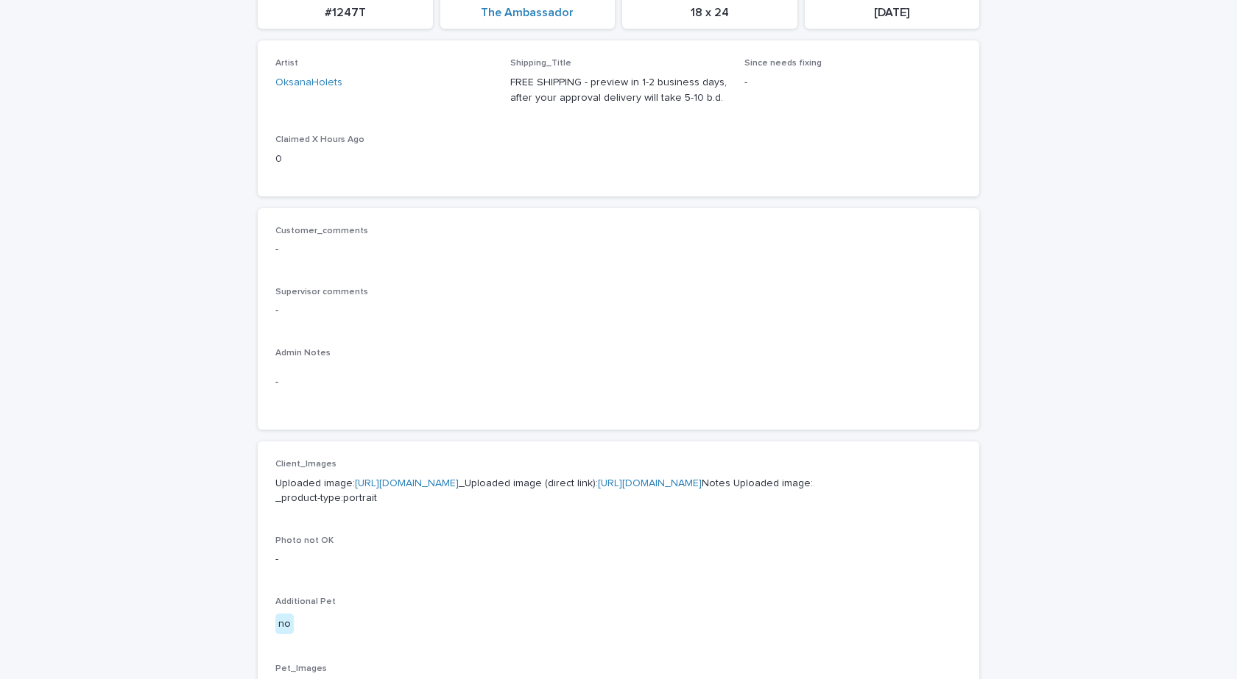
scroll to position [589, 0]
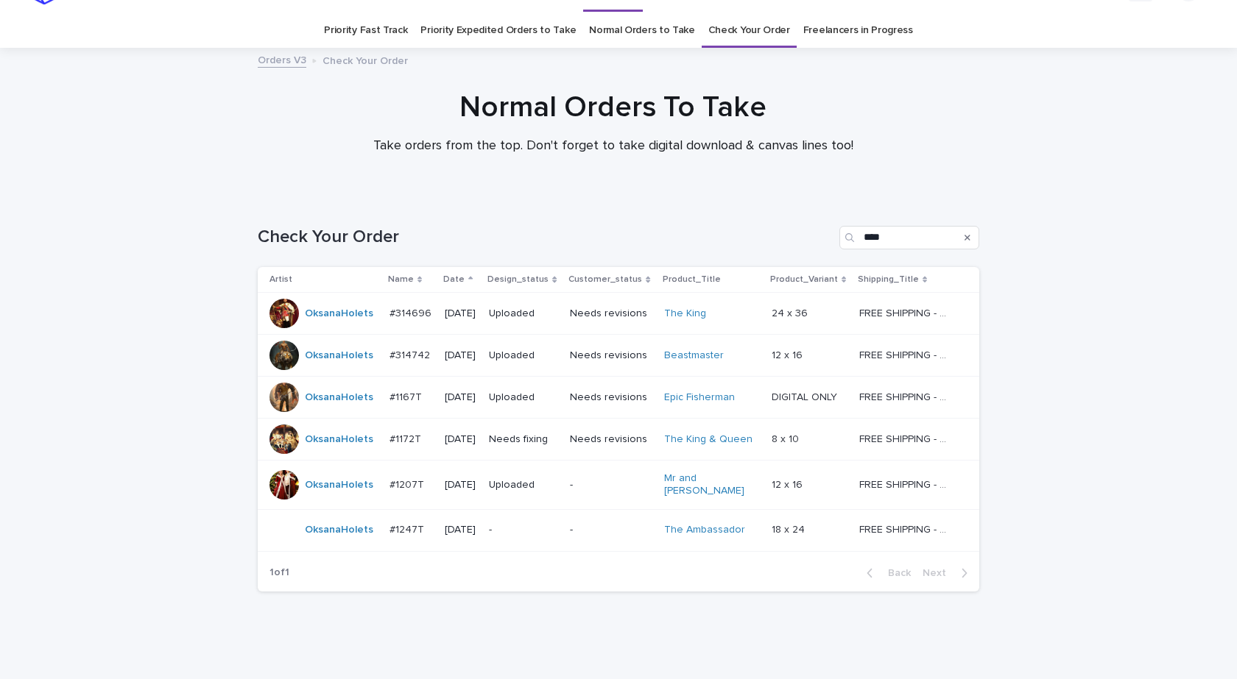
scroll to position [47, 0]
